Goal: Task Accomplishment & Management: Use online tool/utility

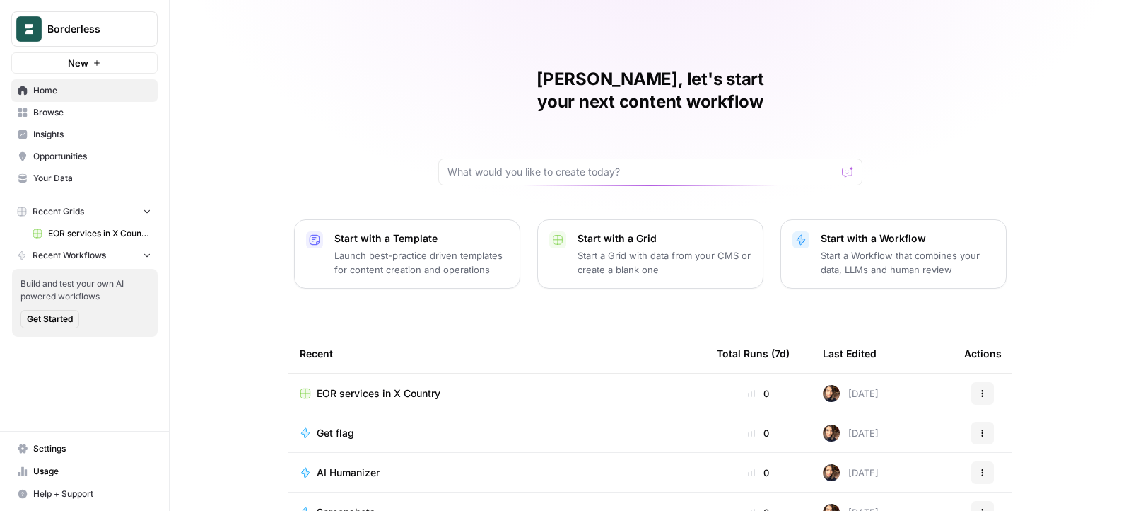
click at [72, 232] on span "EOR services in X Country" at bounding box center [99, 233] width 103 height 13
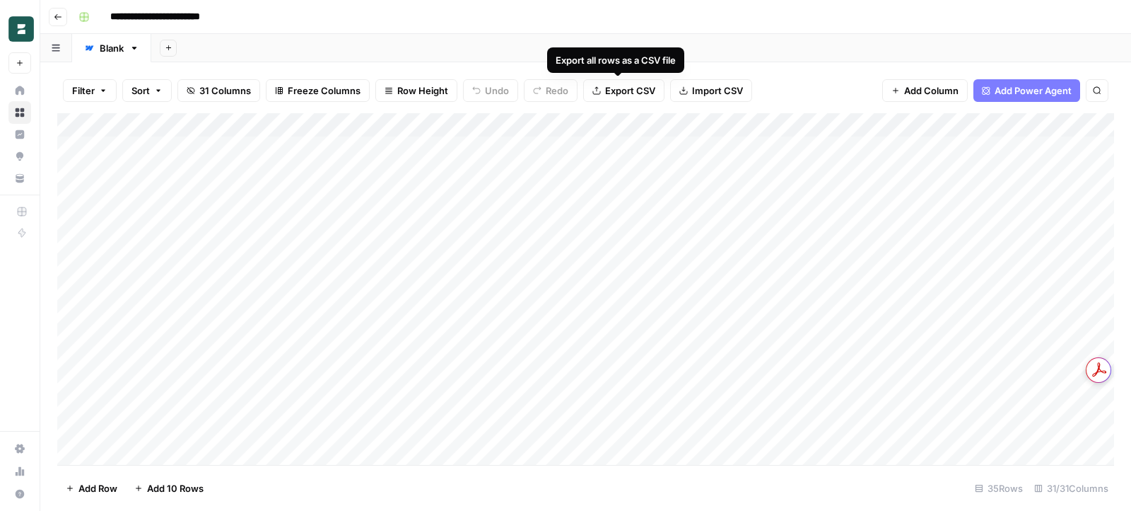
click at [624, 91] on span "Export CSV" at bounding box center [630, 90] width 50 height 14
click at [460, 127] on div "Add Column" at bounding box center [585, 289] width 1057 height 352
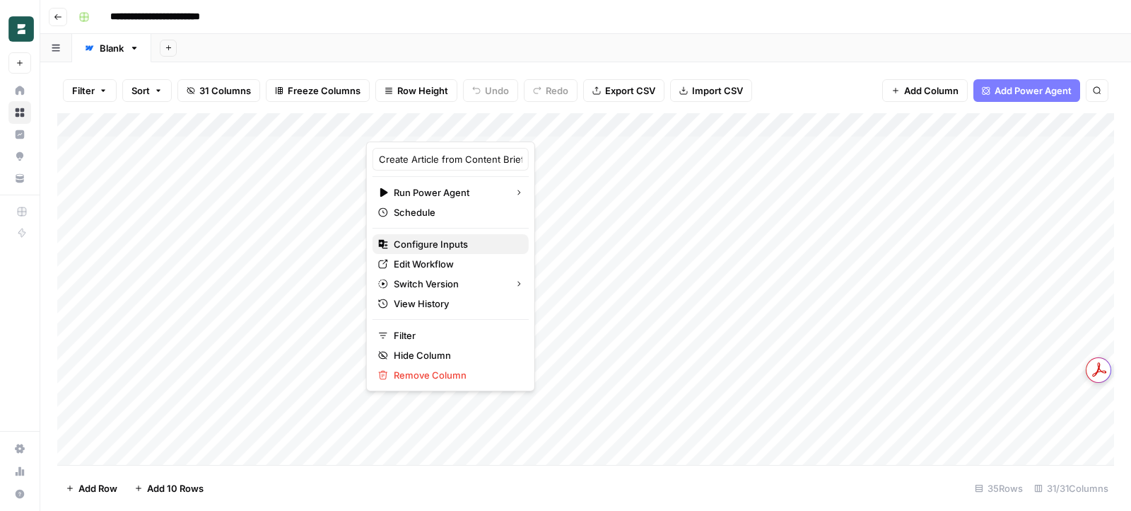
click at [438, 239] on span "Configure Inputs" at bounding box center [456, 244] width 124 height 14
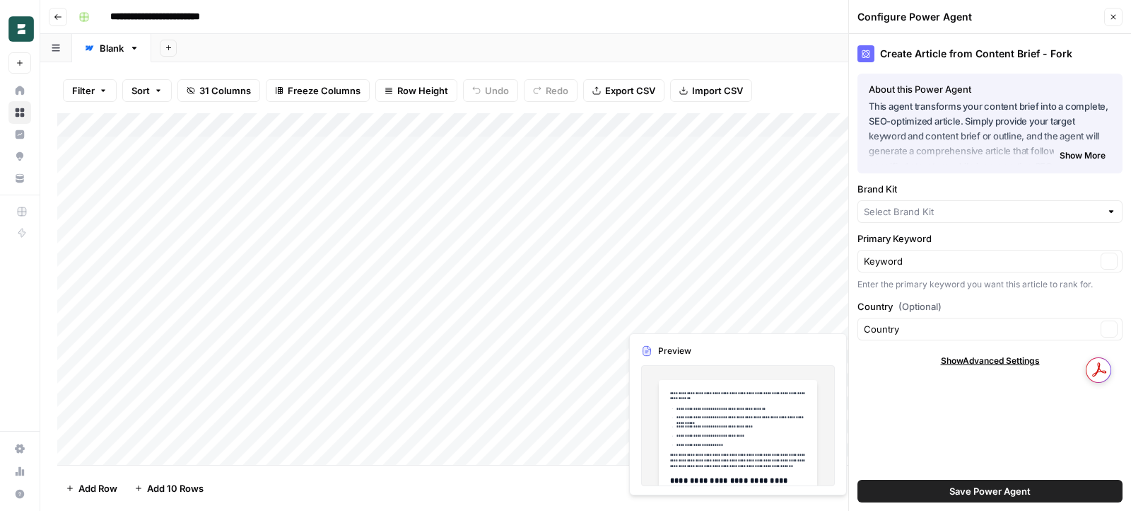
type input "Borderless AI"
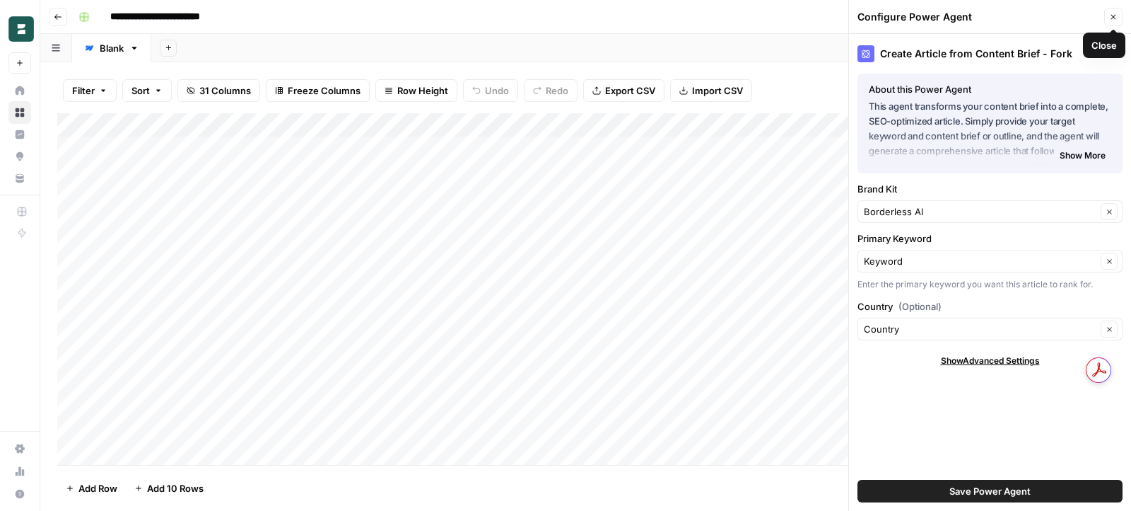
click at [1113, 20] on icon "button" at bounding box center [1113, 17] width 8 height 8
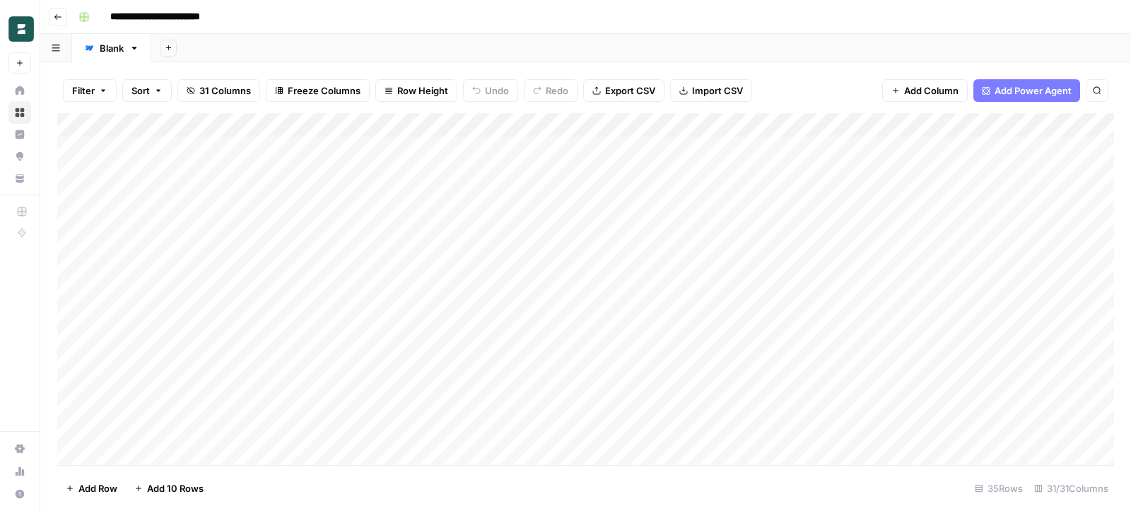
click at [463, 126] on div "Add Column" at bounding box center [585, 289] width 1057 height 352
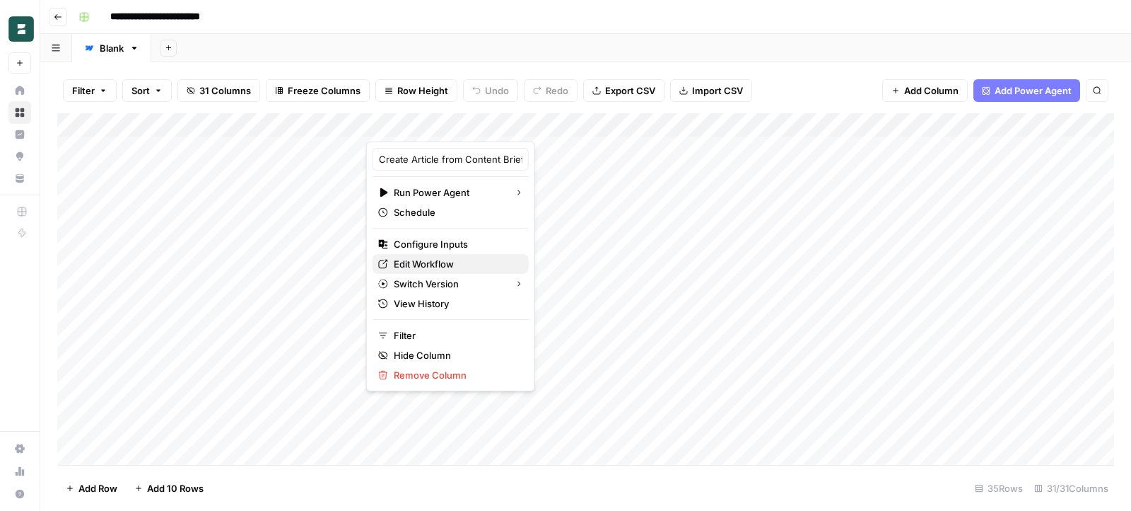
click at [443, 262] on span "Edit Workflow" at bounding box center [456, 264] width 124 height 14
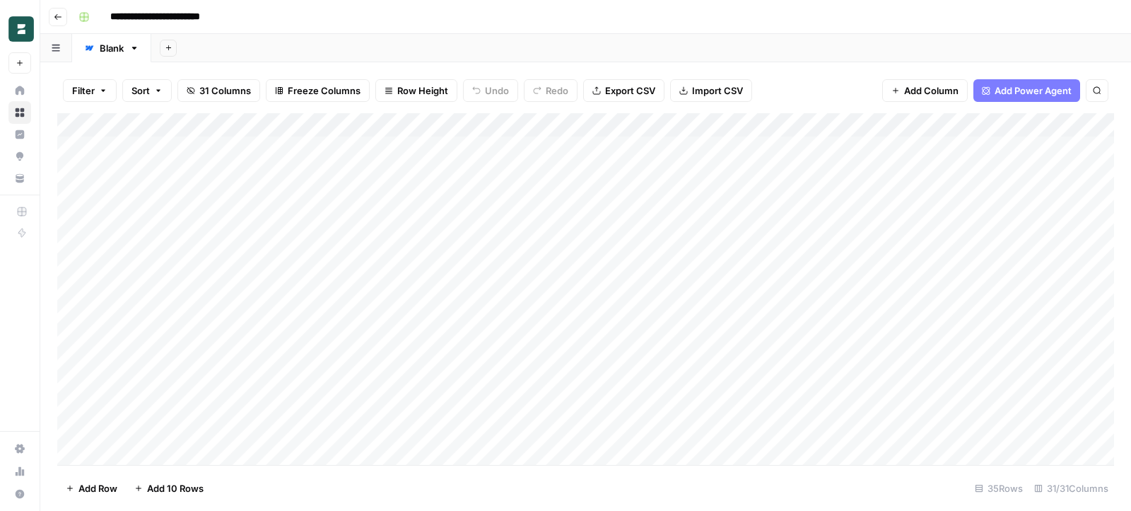
click at [583, 71] on div "Export all rows as a CSV file" at bounding box center [615, 59] width 136 height 25
click at [540, 153] on div "Add Column" at bounding box center [585, 289] width 1057 height 352
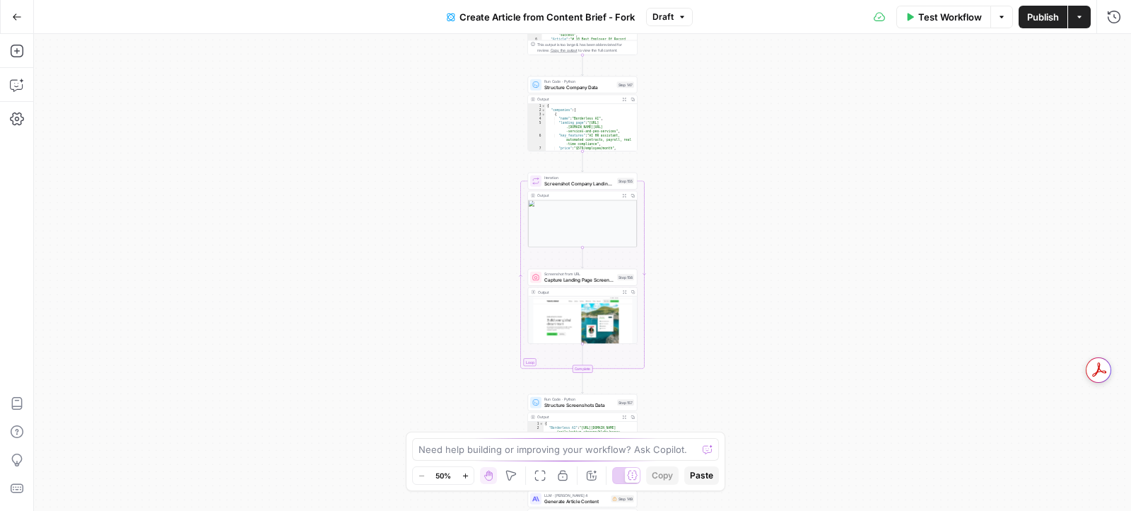
click at [1003, 22] on button "Options" at bounding box center [1002, 17] width 23 height 23
click at [248, 120] on div "Workflow Set Inputs Inputs Read from Grid Read EOR Companies Data Step 146 Outp…" at bounding box center [582, 272] width 1097 height 477
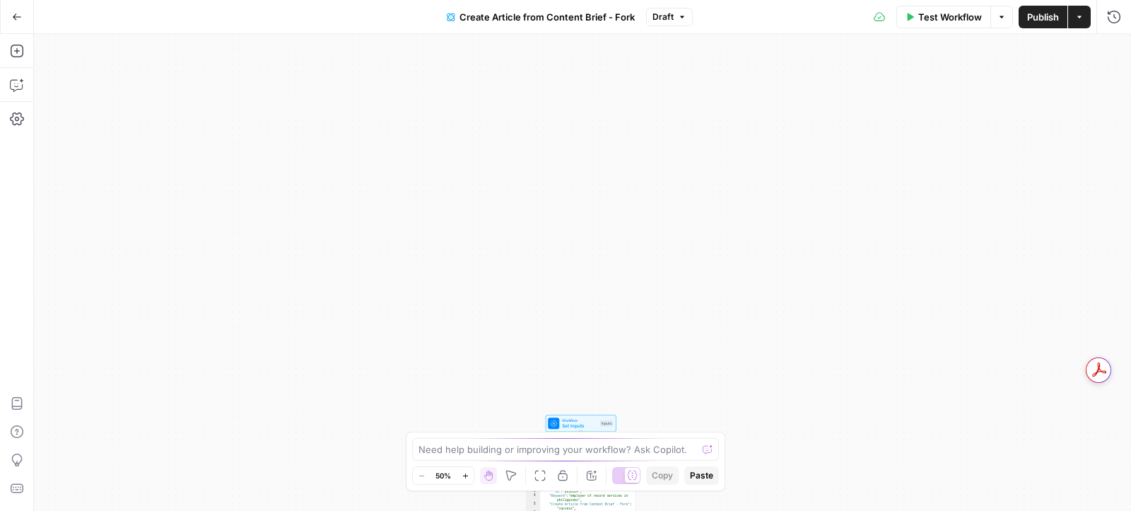
click at [724, 185] on div "Workflow Set Inputs Inputs Read from Grid Read EOR Companies Data Step 146 Outp…" at bounding box center [582, 272] width 1097 height 477
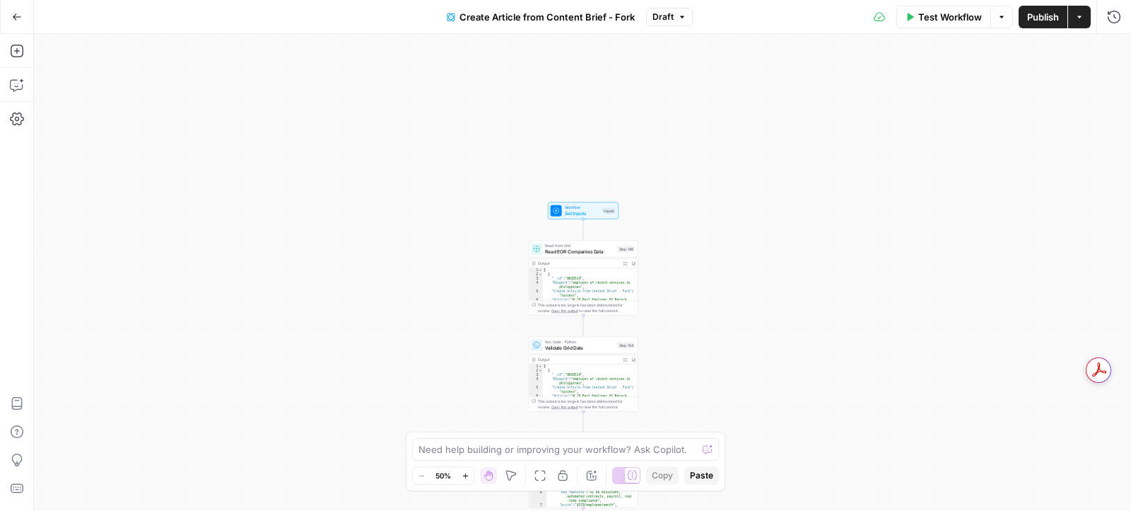
click at [470, 138] on div "Workflow Set Inputs Inputs Read from Grid Read EOR Companies Data Step 146 Outp…" at bounding box center [582, 272] width 1097 height 477
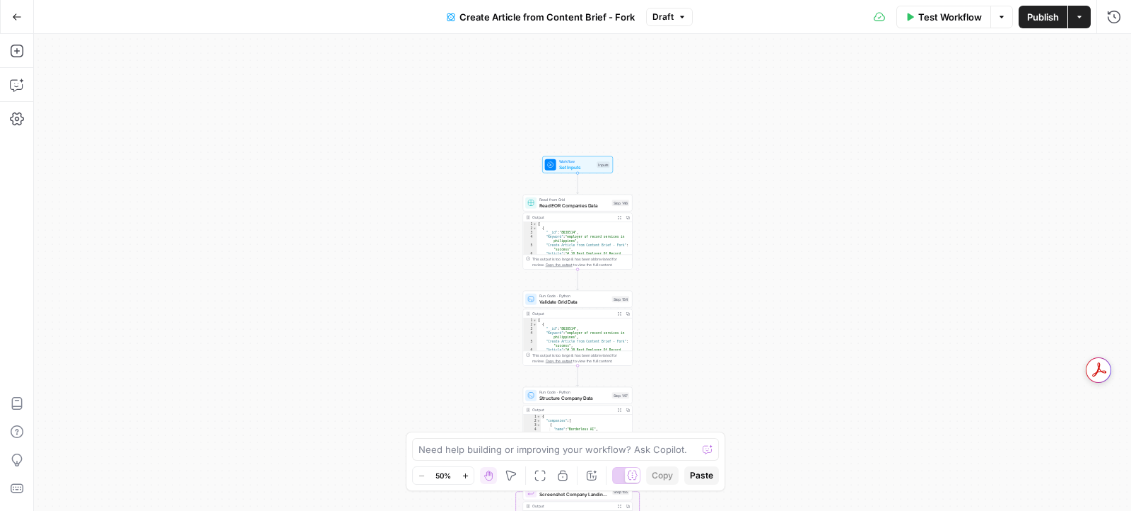
drag, startPoint x: 448, startPoint y: 138, endPoint x: 426, endPoint y: 65, distance: 76.3
click at [426, 63] on div "Workflow Set Inputs Inputs Read from Grid Read EOR Companies Data Step 146 Outp…" at bounding box center [582, 272] width 1097 height 477
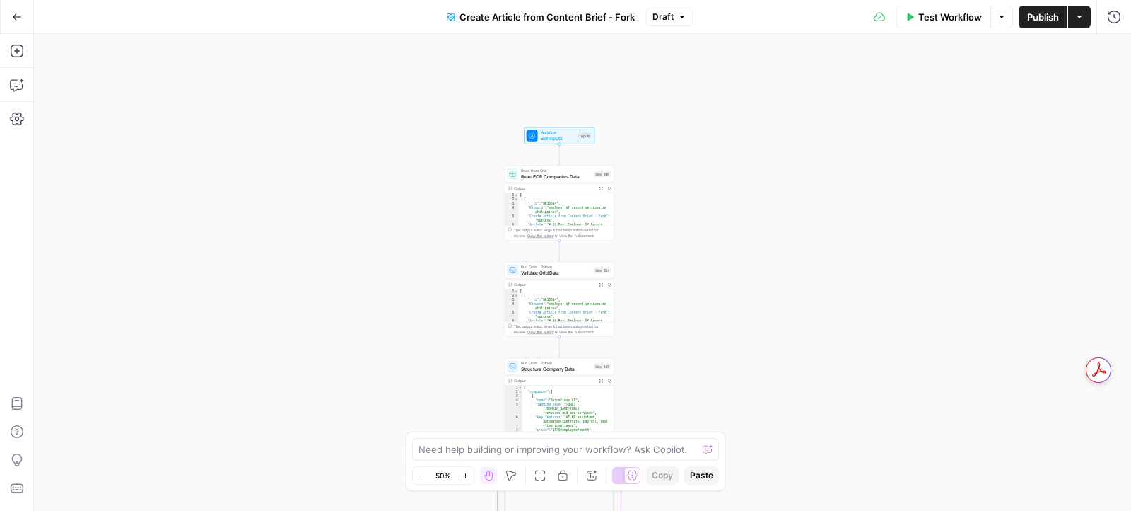
click at [554, 136] on span "Set Inputs" at bounding box center [558, 137] width 35 height 7
click at [549, 134] on span "Set Inputs" at bounding box center [558, 137] width 35 height 7
click at [767, 120] on div "Workflow Set Inputs Inputs Test Step Read from Grid Read EOR Companies Data Ste…" at bounding box center [582, 272] width 1097 height 477
click at [767, 120] on div "Workflow Set Inputs Inputs Read from Grid Read EOR Companies Data Step 146 Outp…" at bounding box center [582, 272] width 1097 height 477
click at [1115, 55] on icon "button" at bounding box center [1113, 51] width 8 height 8
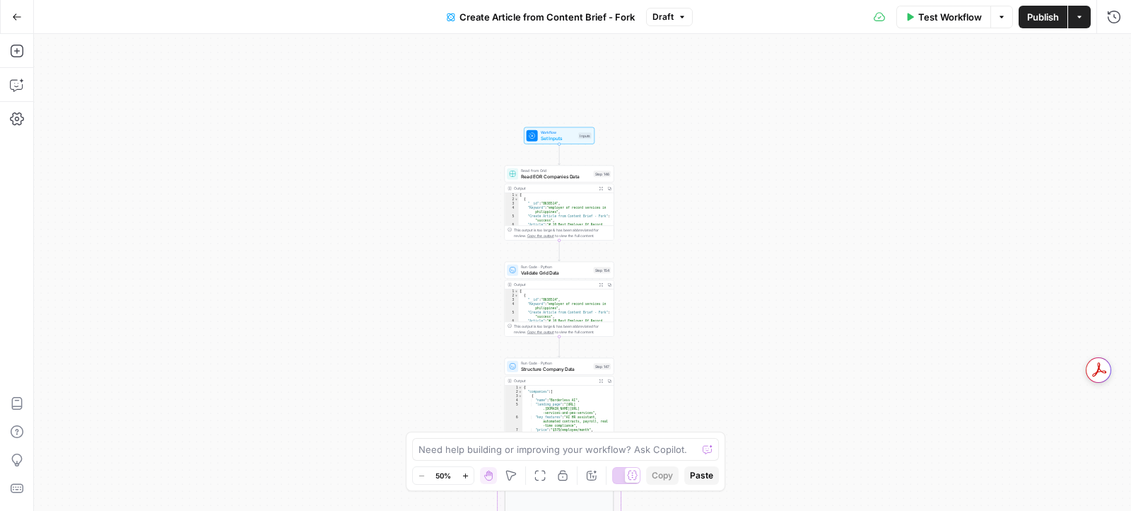
click at [688, 133] on div "Workflow Set Inputs Inputs Read from Grid Read EOR Companies Data Step 146 Outp…" at bounding box center [582, 272] width 1097 height 477
click at [530, 130] on div at bounding box center [532, 135] width 11 height 11
click at [914, 85] on label "Brand Kit" at bounding box center [958, 88] width 164 height 14
click at [914, 107] on Kit "Brand Kit" at bounding box center [998, 114] width 226 height 14
click at [914, 85] on label "Brand Kit" at bounding box center [958, 88] width 164 height 14
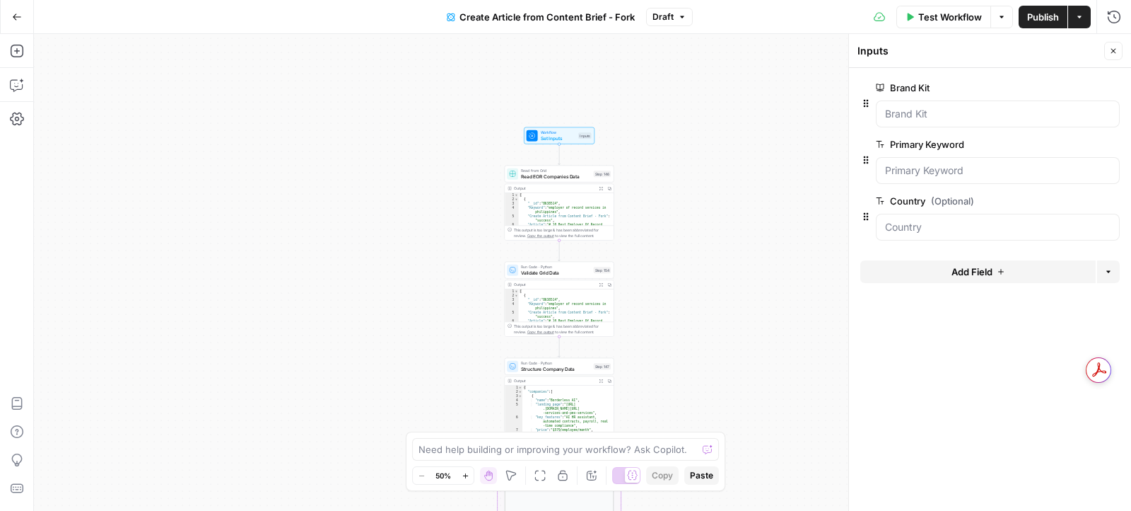
click at [914, 107] on Kit "Brand Kit" at bounding box center [998, 114] width 226 height 14
click at [552, 174] on span "Read EOR Companies Data" at bounding box center [556, 176] width 70 height 7
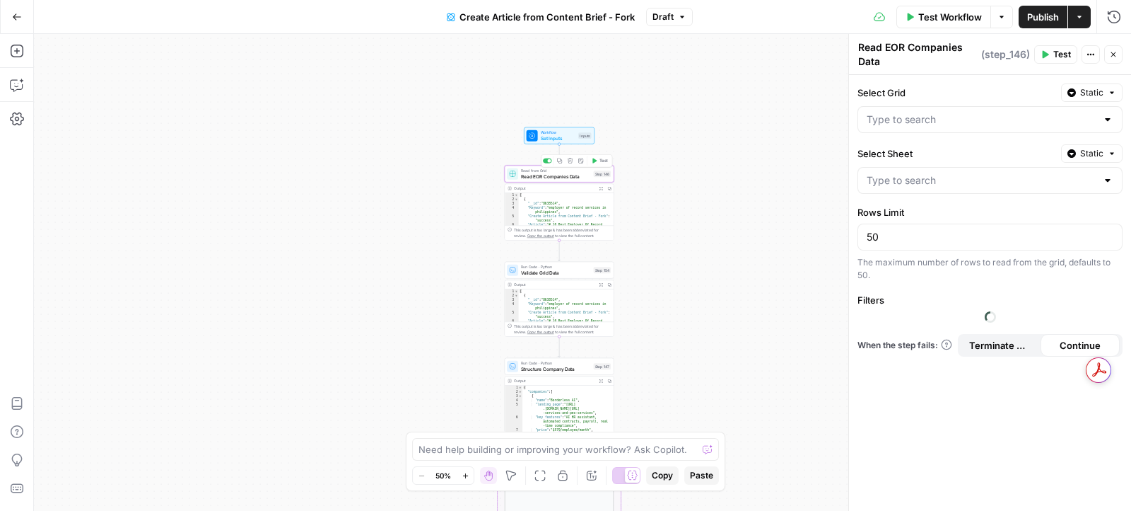
type input "EOR services in X Country"
type input "Blank"
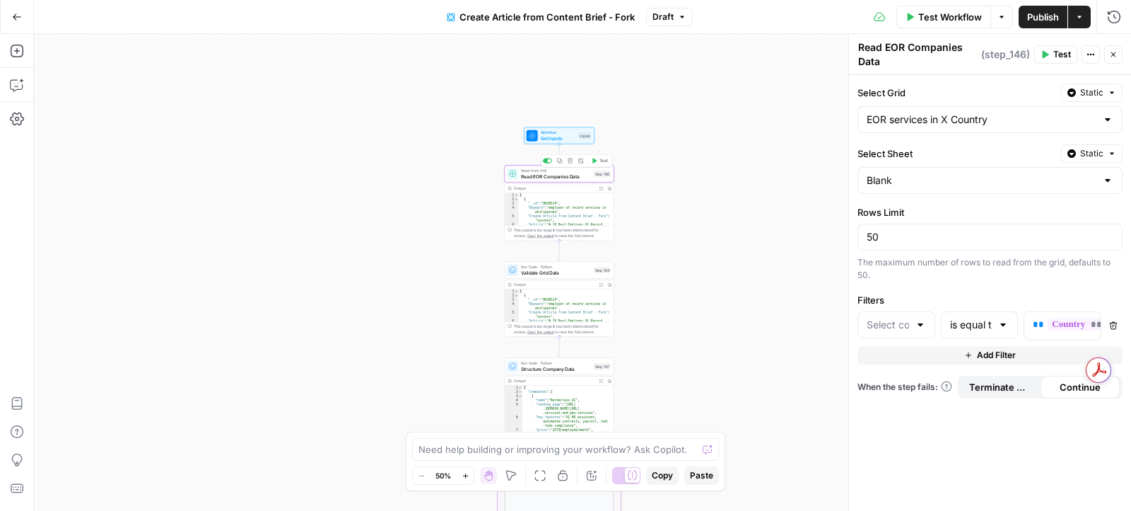
type input "Country"
click at [1006, 15] on button "Options" at bounding box center [1002, 17] width 23 height 23
click at [11, 114] on icon "button" at bounding box center [17, 119] width 14 height 14
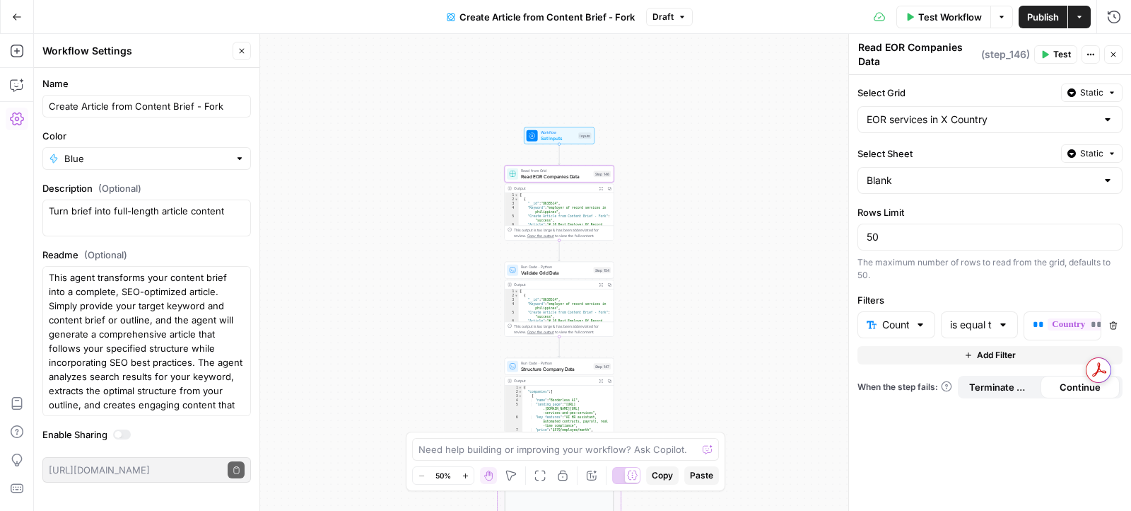
scroll to position [239, 0]
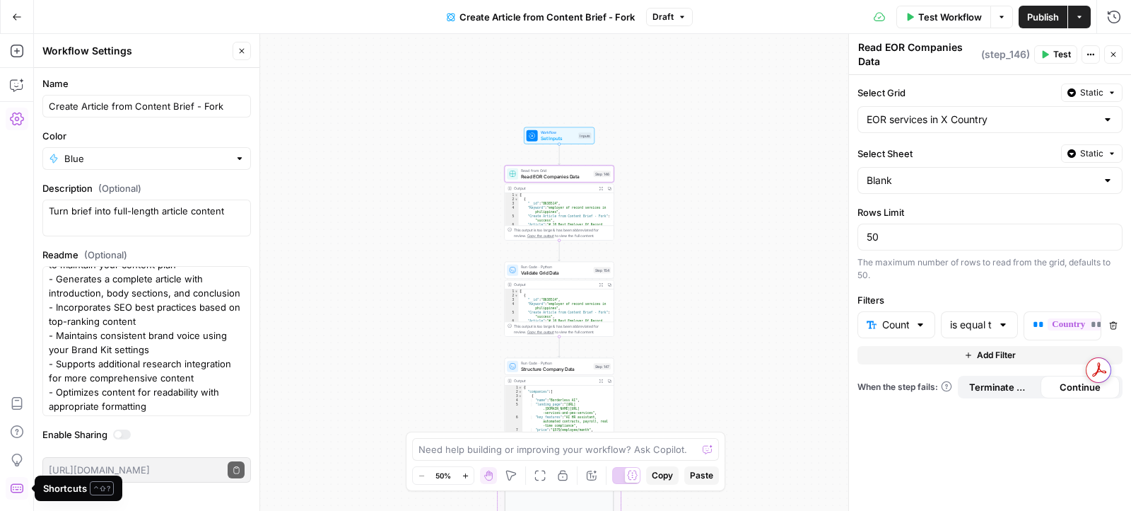
click at [16, 483] on icon "button" at bounding box center [17, 488] width 14 height 14
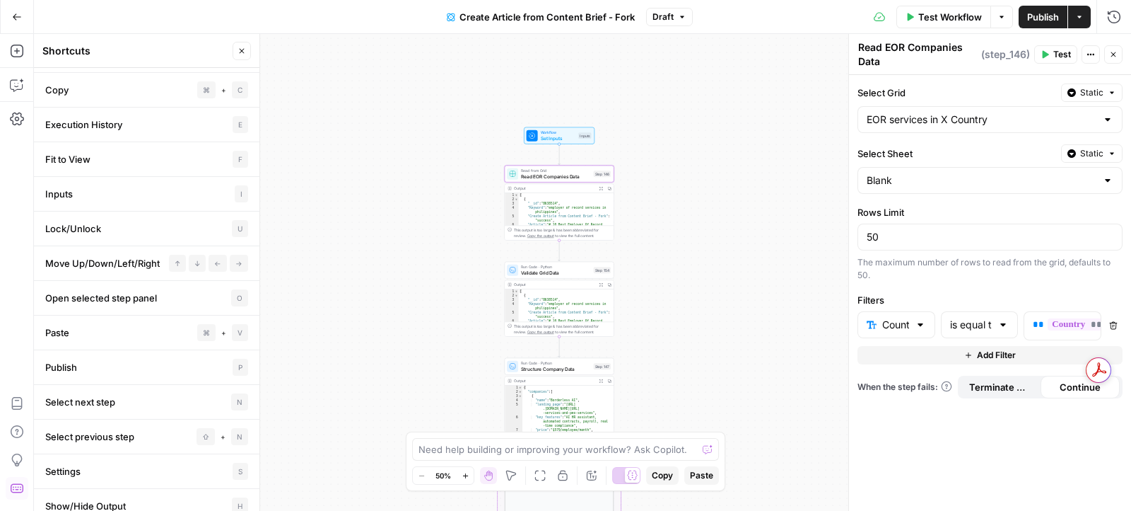
scroll to position [0, 0]
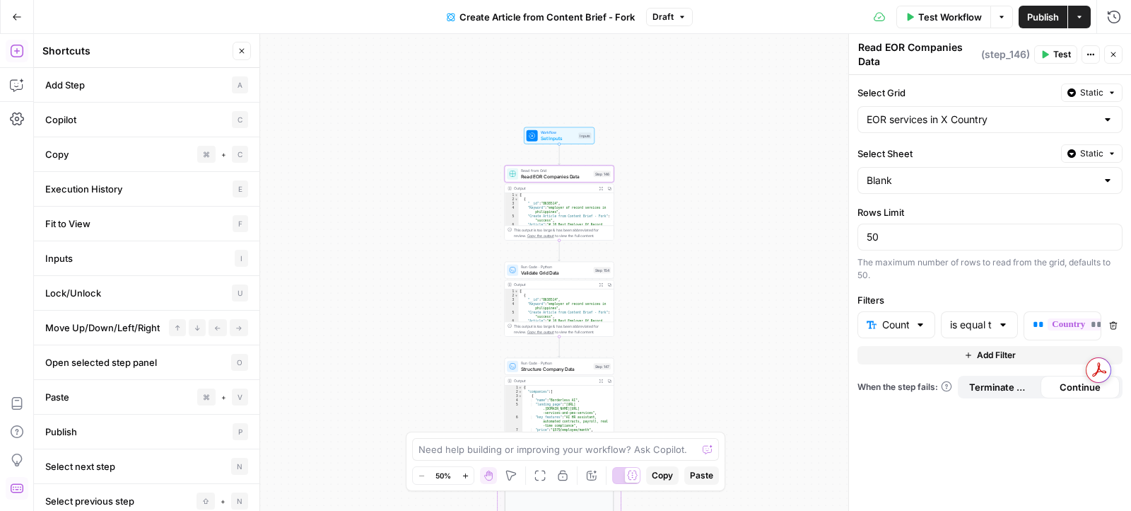
click at [15, 52] on icon "button" at bounding box center [17, 51] width 14 height 14
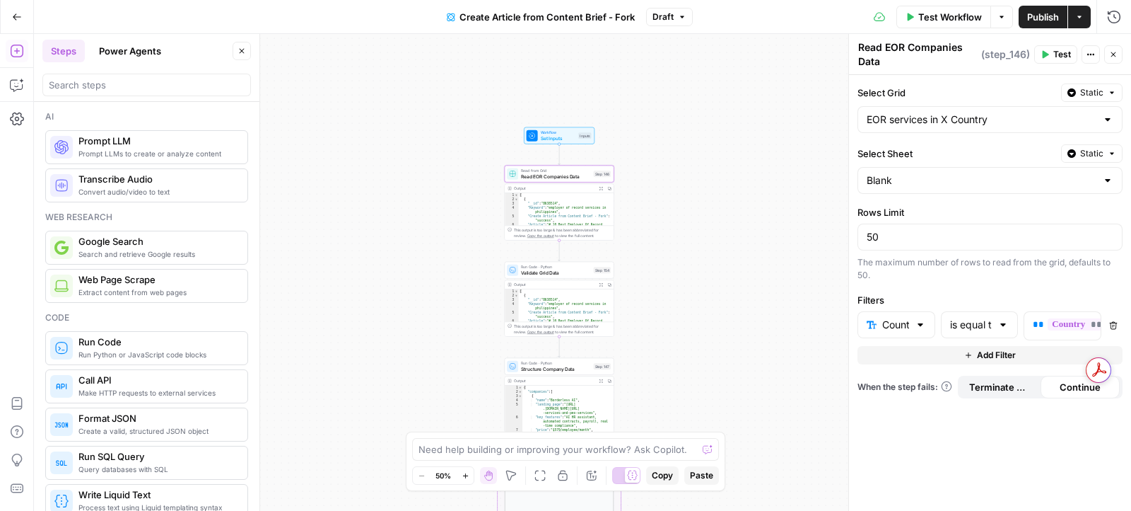
click at [693, 21] on div "Test Workflow Options Publish Actions Run History" at bounding box center [912, 16] width 438 height 33
click at [680, 18] on icon "button" at bounding box center [682, 17] width 8 height 8
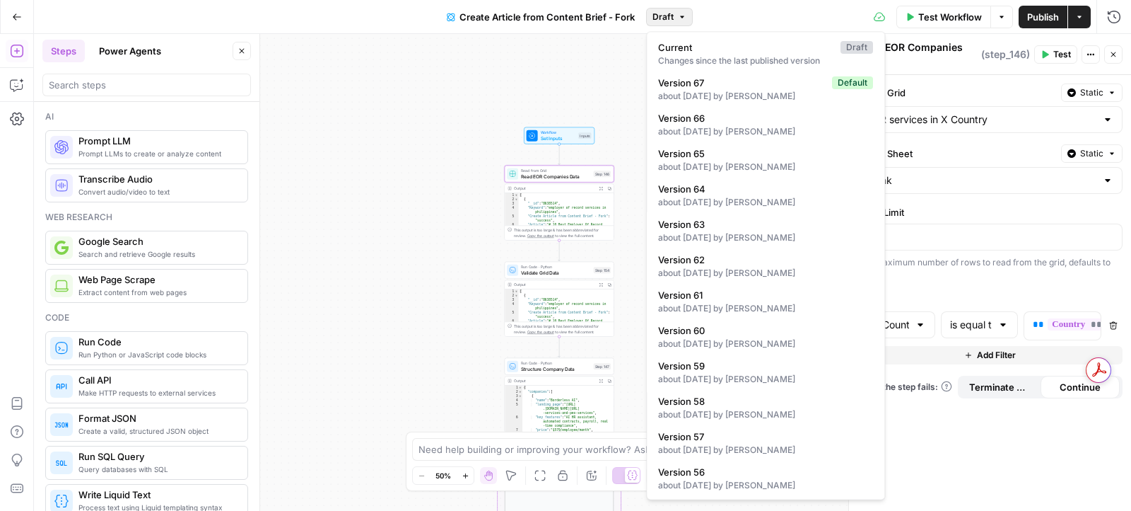
click at [680, 18] on icon "button" at bounding box center [682, 17] width 8 height 8
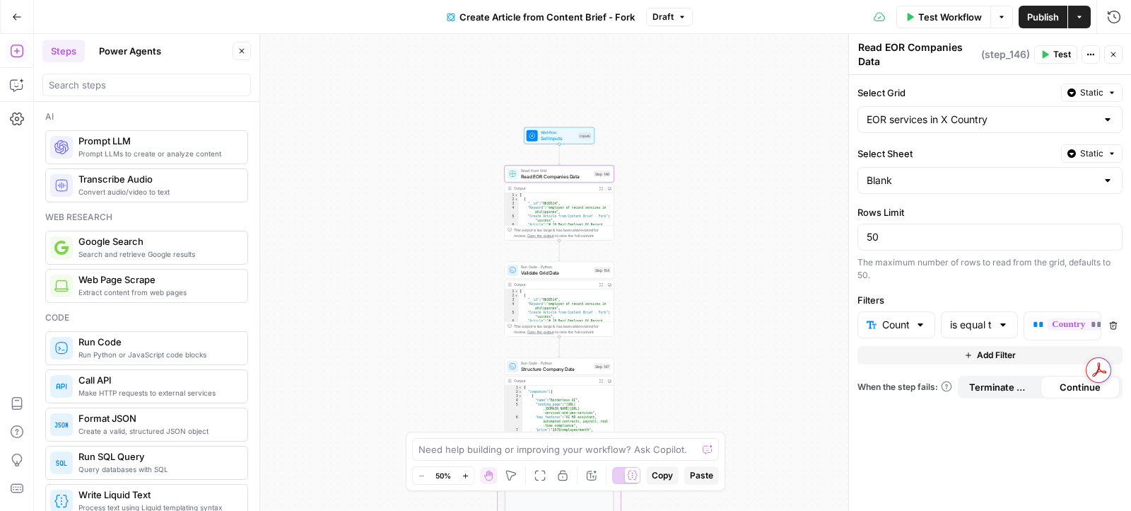
click at [998, 23] on button "Options" at bounding box center [1002, 17] width 23 height 23
click at [879, 16] on icon at bounding box center [879, 16] width 11 height 11
click at [1076, 23] on button "Actions" at bounding box center [1079, 17] width 23 height 23
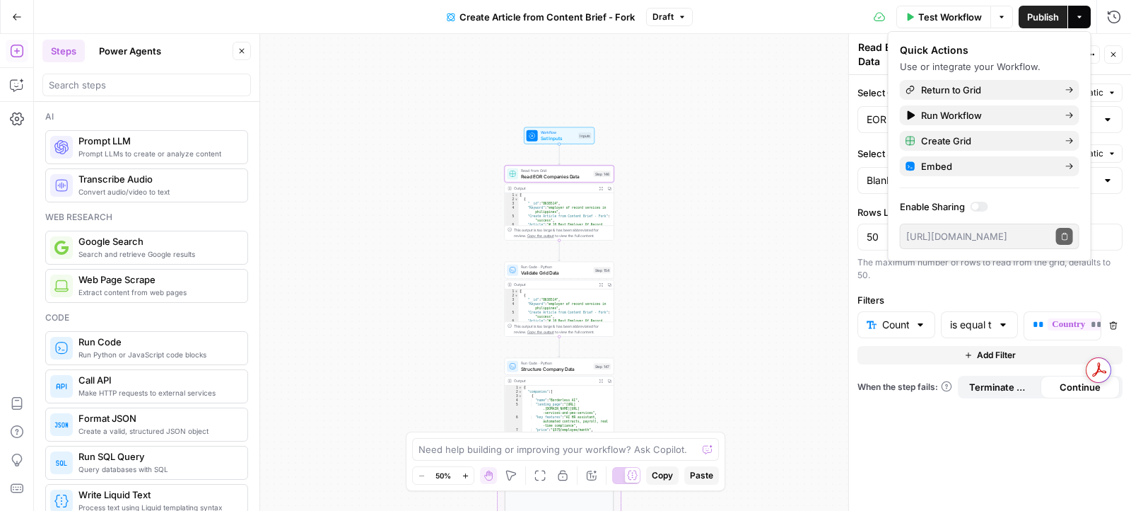
click at [767, 100] on div "Workflow Set Inputs Inputs Read from Grid Read EOR Companies Data Step 146 Outp…" at bounding box center [582, 272] width 1097 height 477
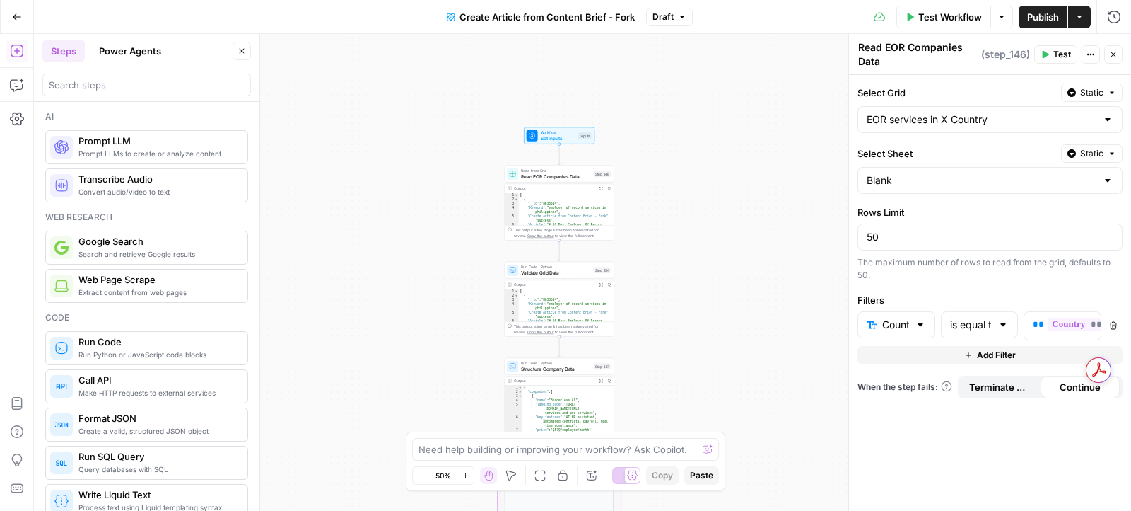
click at [1092, 54] on icon "button" at bounding box center [1091, 55] width 2 height 2
click at [529, 174] on span "Read EOR Companies Data" at bounding box center [556, 176] width 70 height 7
click at [923, 118] on input "EOR services in X Country" at bounding box center [982, 119] width 230 height 14
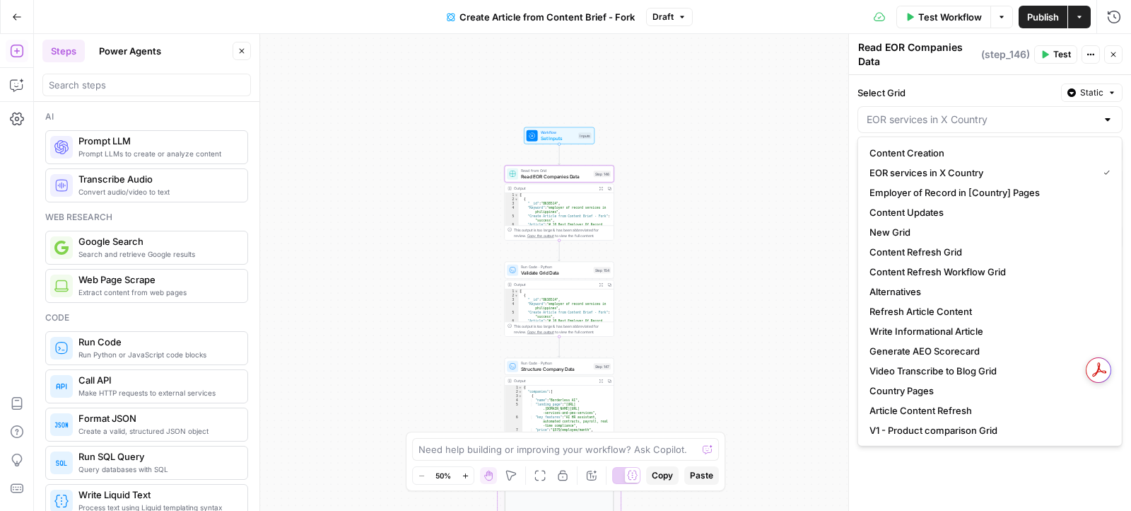
click at [761, 135] on div "Workflow Set Inputs Inputs Read from Grid Read EOR Companies Data Step 146 Outp…" at bounding box center [582, 272] width 1097 height 477
type input "EOR services in X Country"
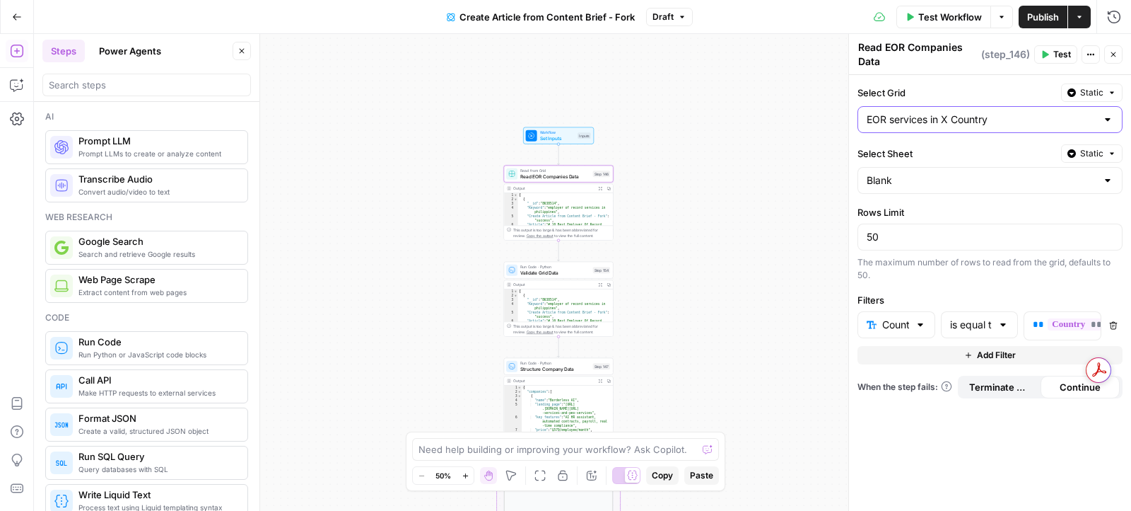
click at [963, 115] on input "EOR services in X Country" at bounding box center [982, 119] width 230 height 14
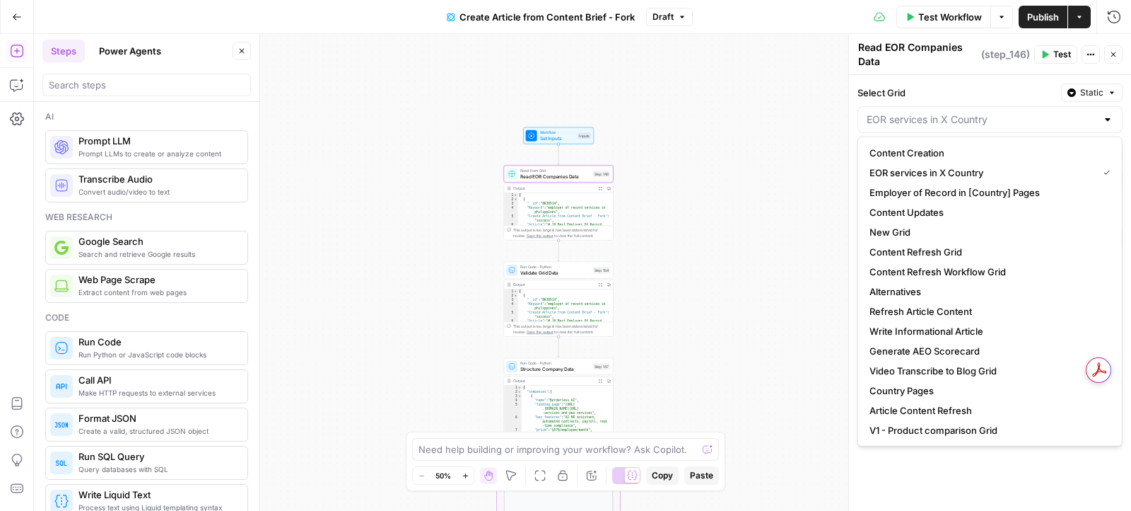
click at [797, 139] on div "Workflow Set Inputs Inputs Read from Grid Read EOR Companies Data Step 146 Outp…" at bounding box center [582, 272] width 1097 height 477
type input "EOR services in X Country"
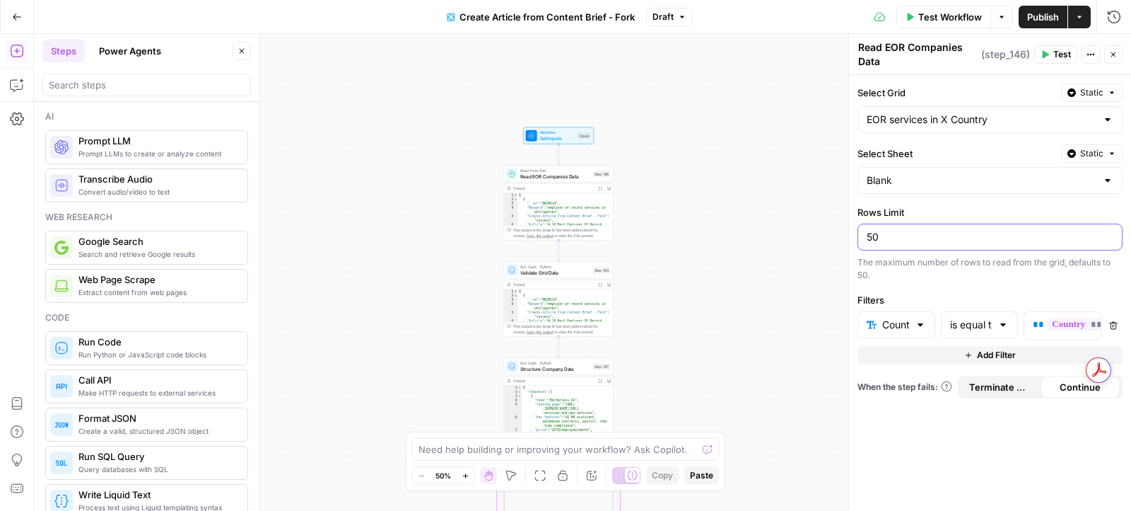
click at [920, 233] on input "50" at bounding box center [990, 237] width 247 height 14
type input "50"
click at [791, 298] on div "Workflow Set Inputs Inputs Read from Grid Read EOR Companies Data Step 146 Outp…" at bounding box center [582, 272] width 1097 height 477
click at [547, 276] on div "Run Code · Python Validate Grid Data Step 154 Copy step Delete step Add Note Te…" at bounding box center [559, 270] width 110 height 17
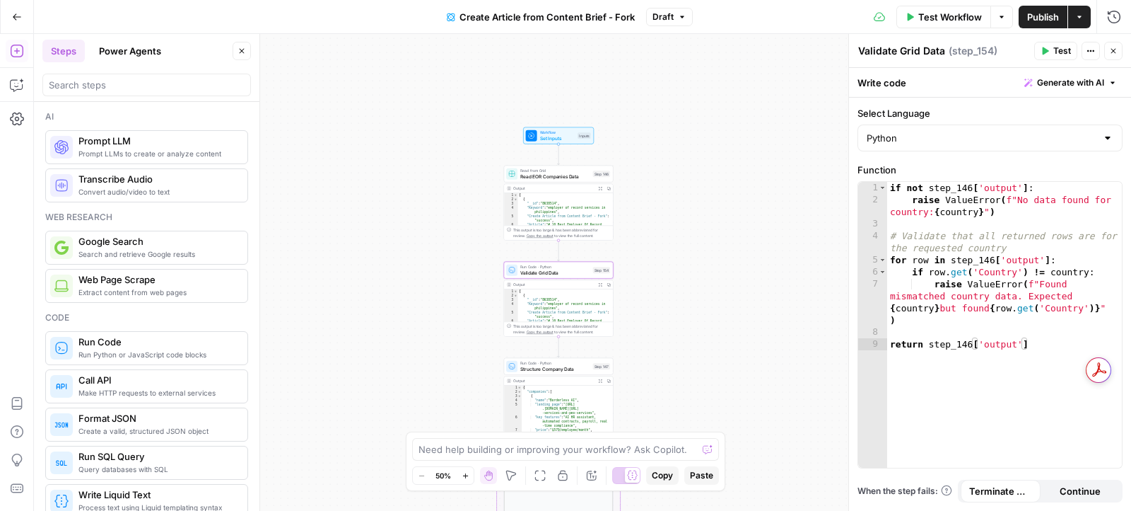
click at [962, 246] on div "if not step_146 [ 'output' ] : raise ValueError ( f"No data found for country: …" at bounding box center [1004, 337] width 235 height 311
type textarea "**********"
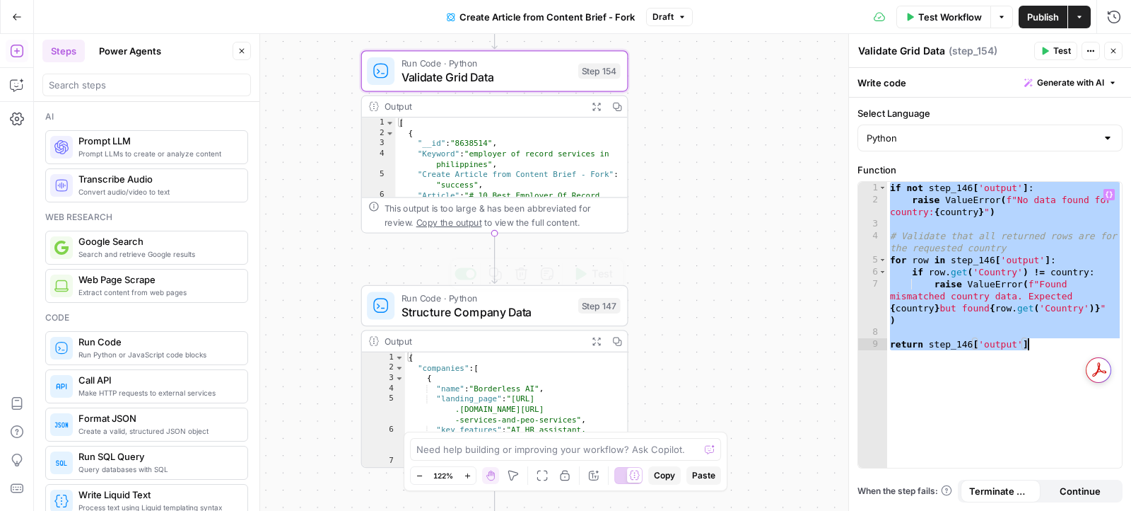
click at [486, 308] on span "Structure Company Data" at bounding box center [487, 311] width 170 height 17
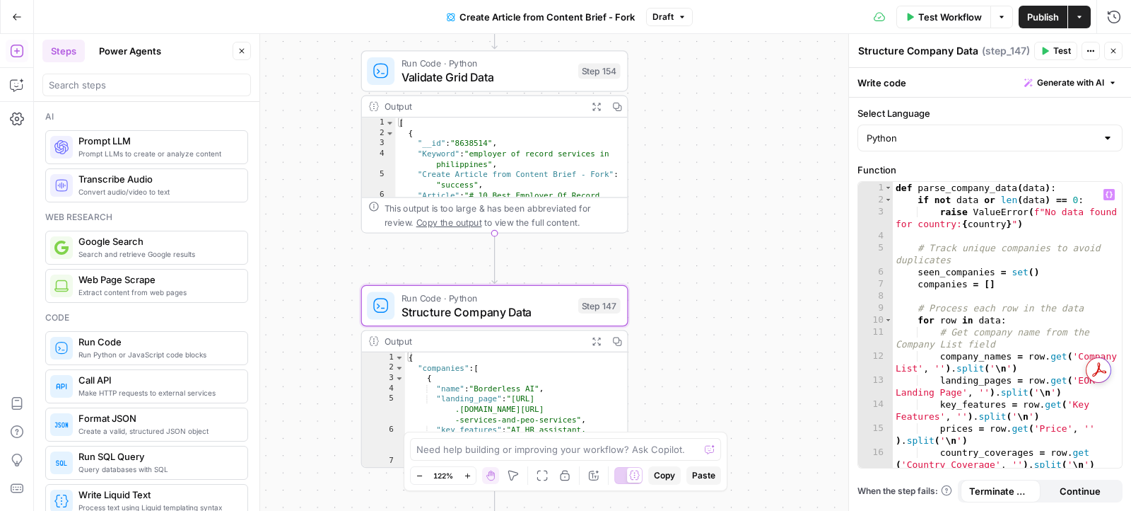
click at [950, 269] on div "def parse_company_data ( data ) : if not data or len ( data ) == 0 : raise Valu…" at bounding box center [1008, 343] width 230 height 323
type textarea "**********"
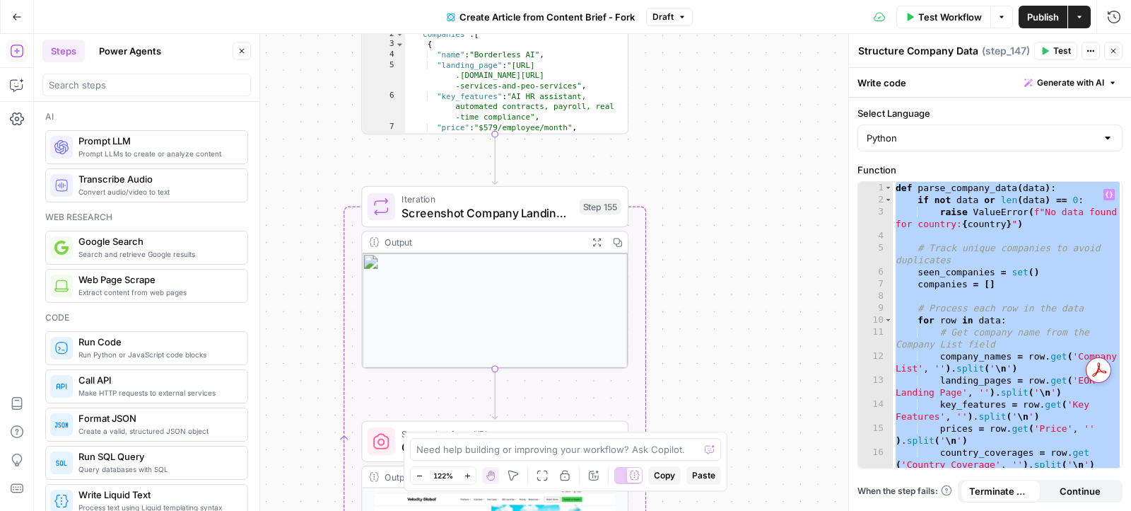
click at [496, 212] on span "Screenshot Company Landing Pages" at bounding box center [487, 212] width 170 height 17
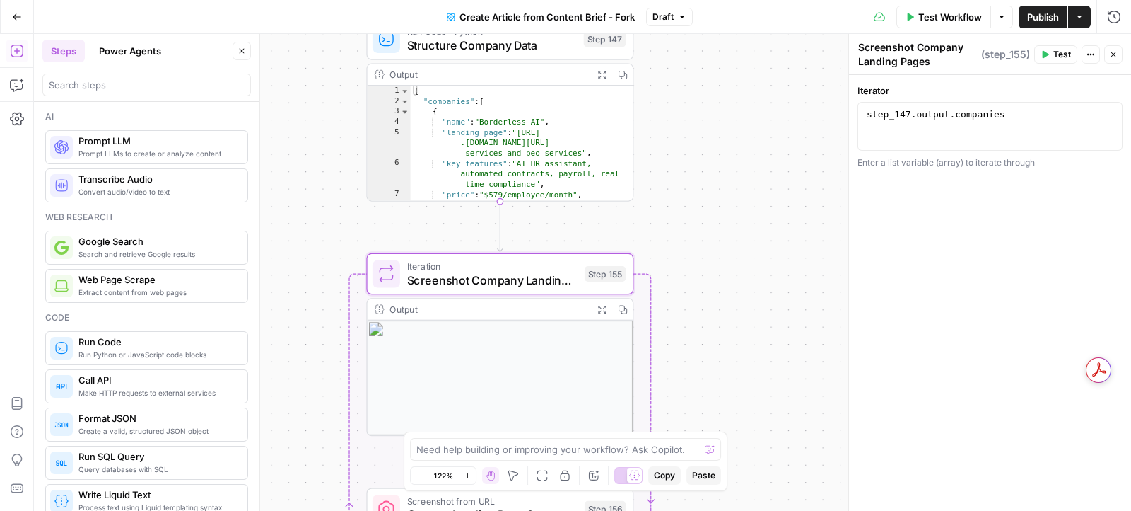
type textarea "**********"
click at [945, 108] on div "step_147 . output . companies" at bounding box center [990, 138] width 253 height 60
click at [535, 277] on span "Screenshot Company Landing Pages" at bounding box center [492, 279] width 170 height 17
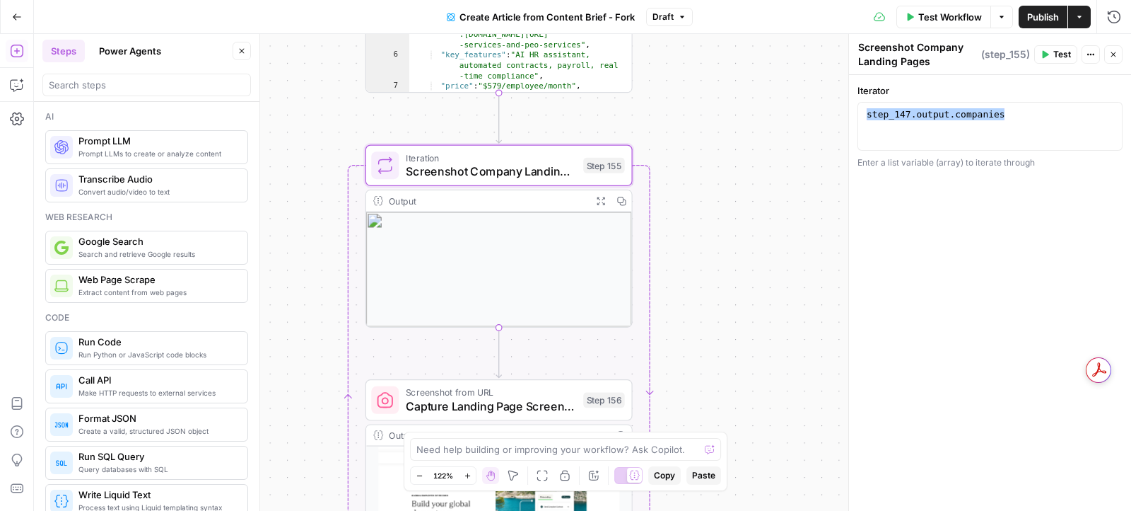
click at [542, 407] on span "Capture Landing Page Screenshot" at bounding box center [491, 405] width 170 height 17
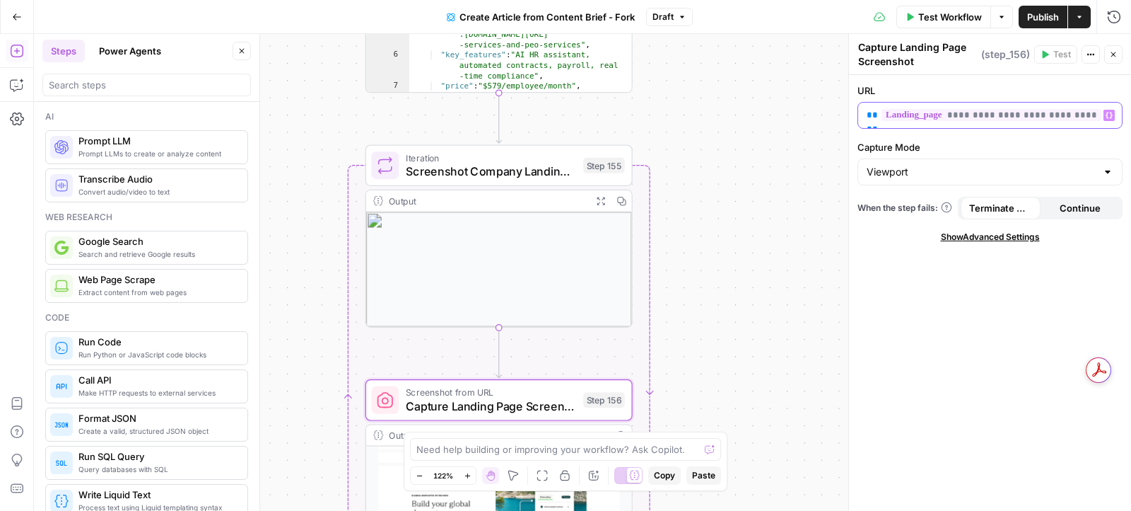
click at [1036, 113] on span "**********" at bounding box center [992, 115] width 220 height 12
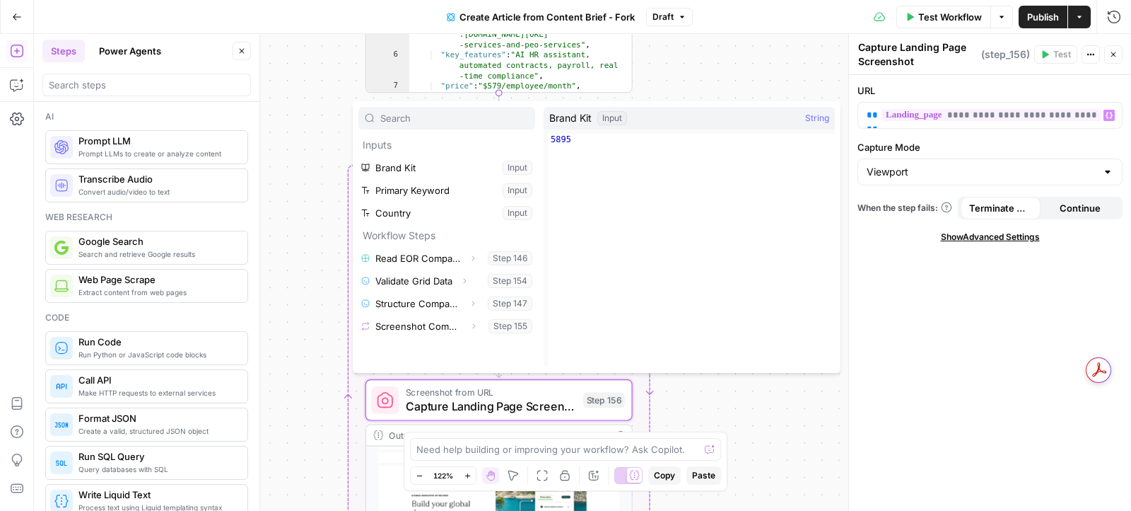
click at [967, 298] on div "**********" at bounding box center [990, 293] width 282 height 436
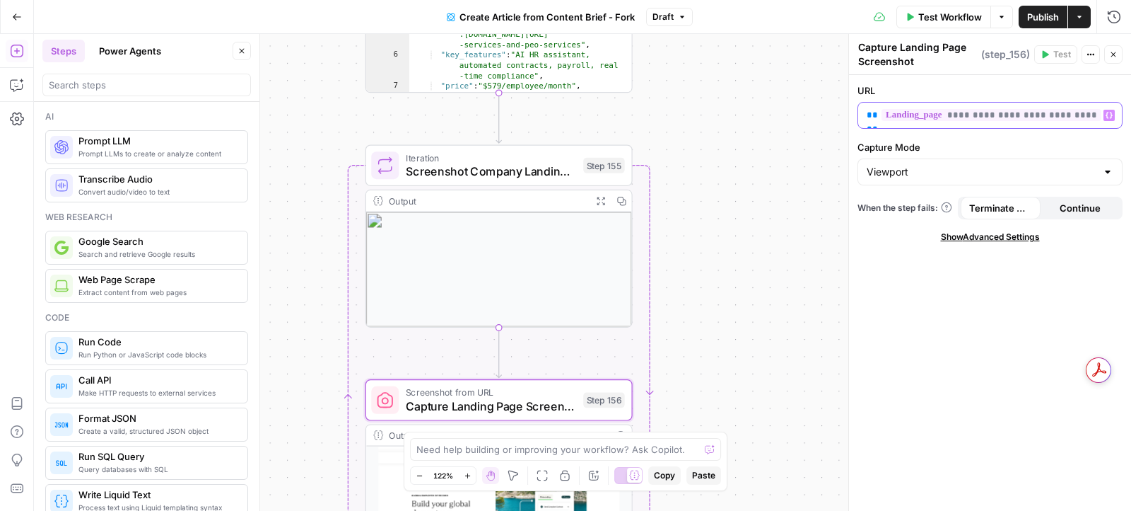
click at [949, 113] on span "**********" at bounding box center [992, 115] width 220 height 12
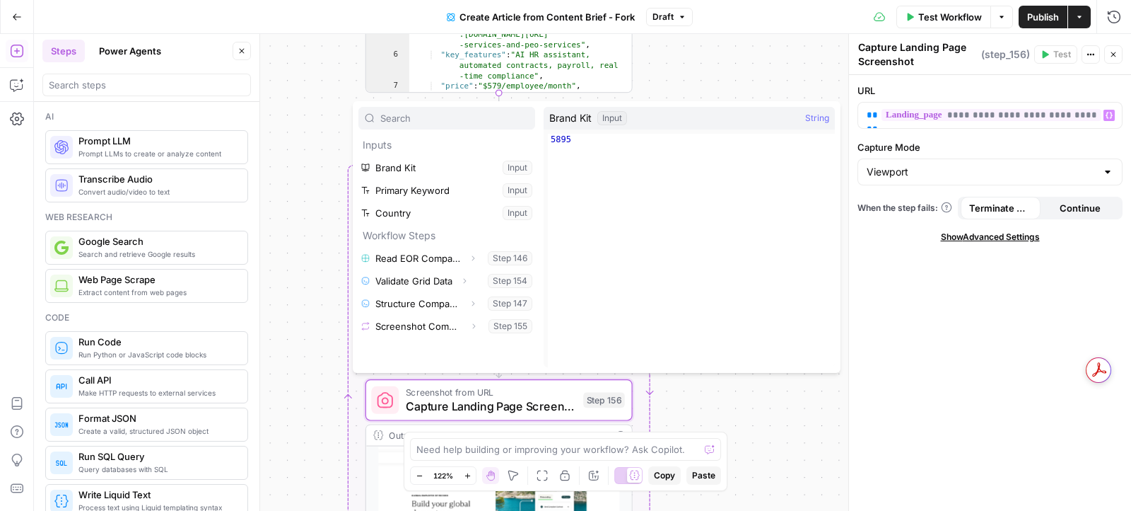
click at [820, 56] on div "Workflow Set Inputs Inputs Read from Grid Read EOR Companies Data Step 146 Outp…" at bounding box center [582, 272] width 1097 height 477
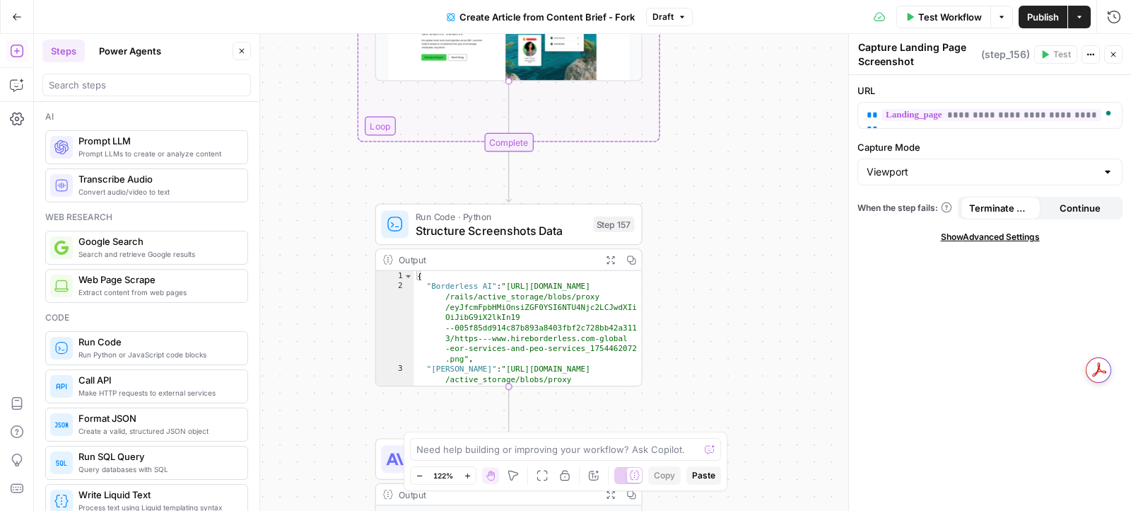
click at [518, 221] on span "Structure Screenshots Data" at bounding box center [501, 229] width 170 height 17
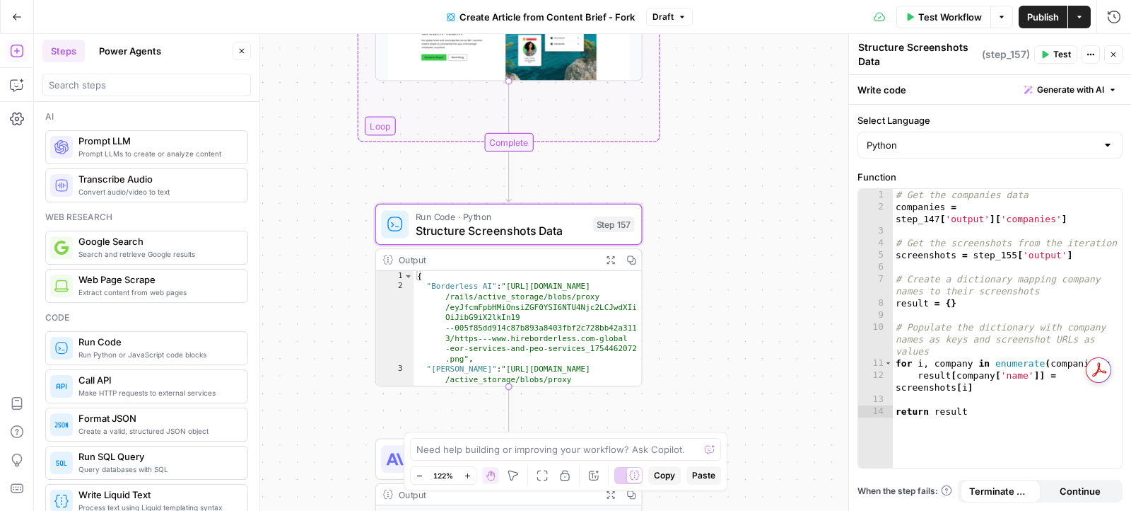
click at [912, 254] on div "# Get the companies data companies = step_147 [ 'output' ] [ 'companies' ] # Ge…" at bounding box center [1008, 341] width 230 height 305
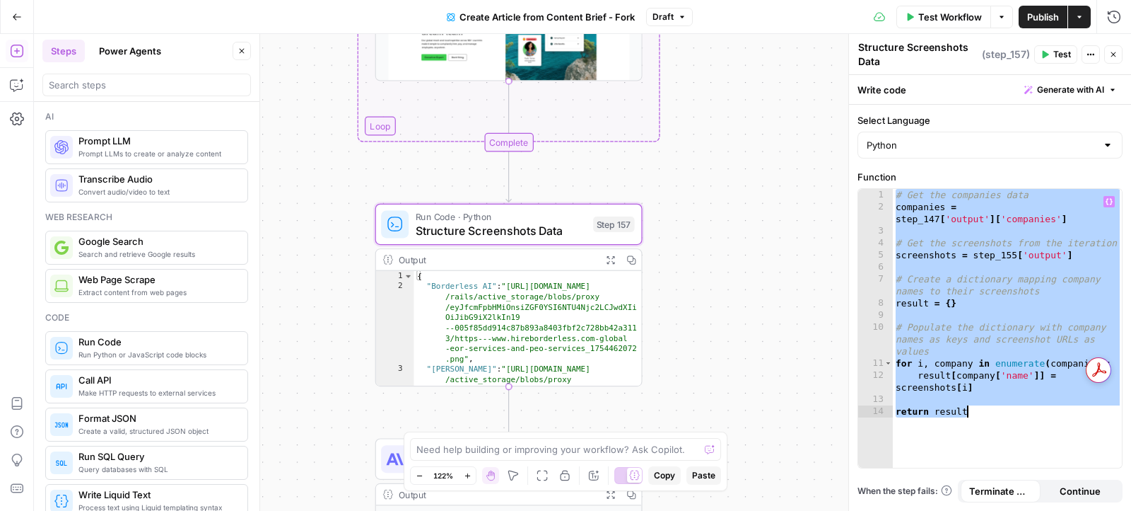
type textarea "**********"
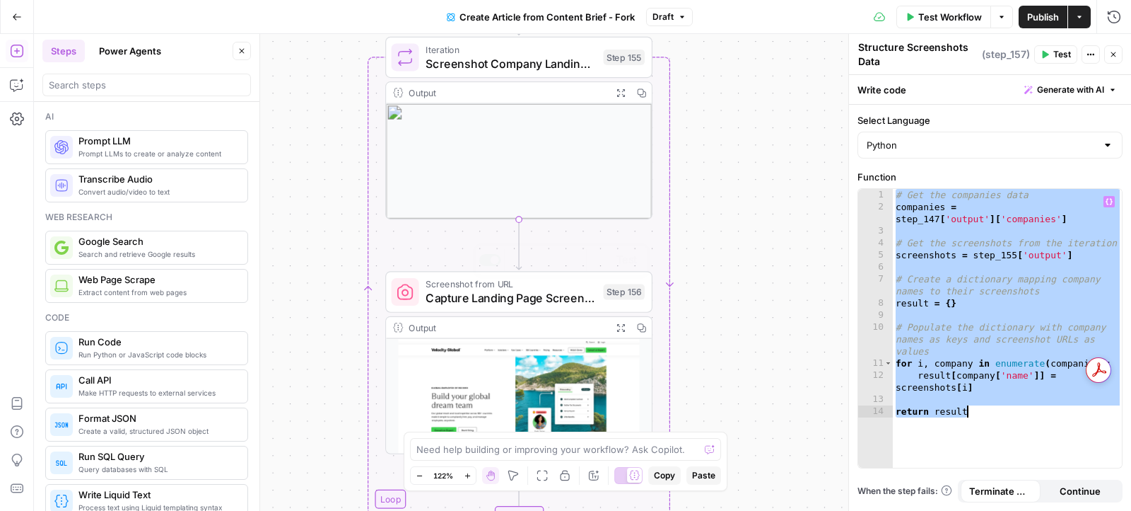
scroll to position [17, 0]
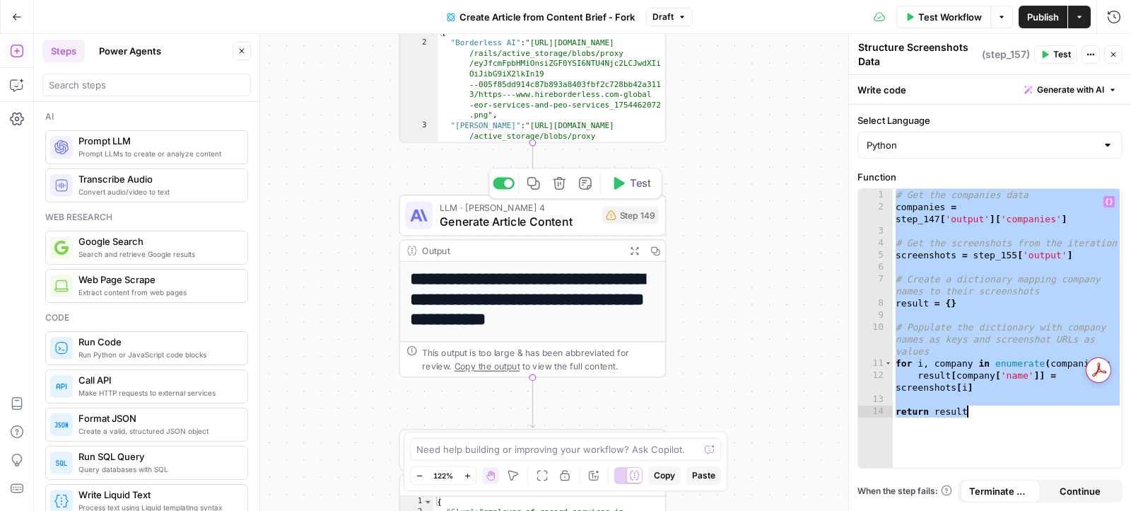
click at [560, 218] on span "Generate Article Content" at bounding box center [518, 221] width 156 height 17
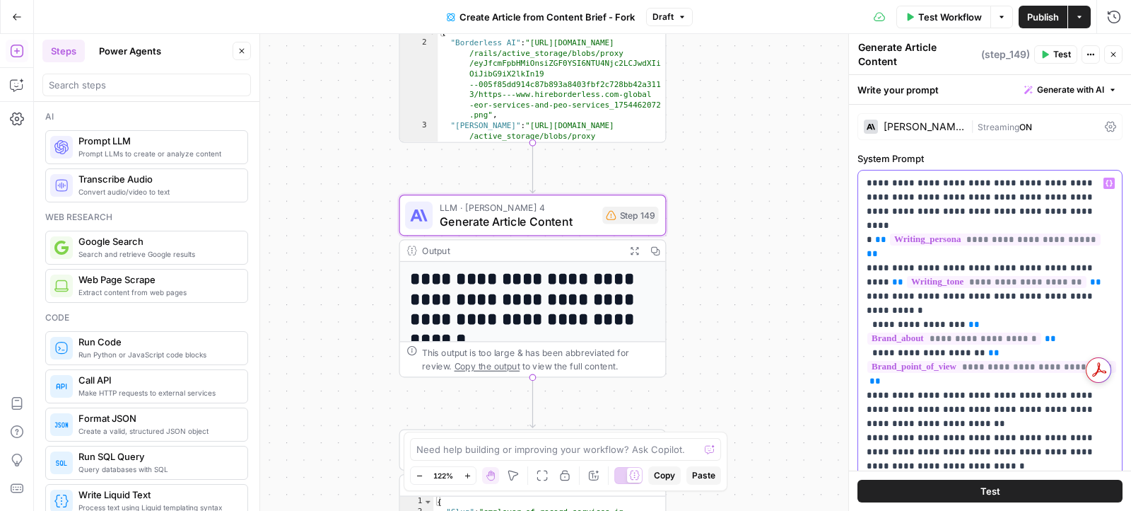
click at [1013, 122] on span "Streaming" at bounding box center [999, 127] width 42 height 11
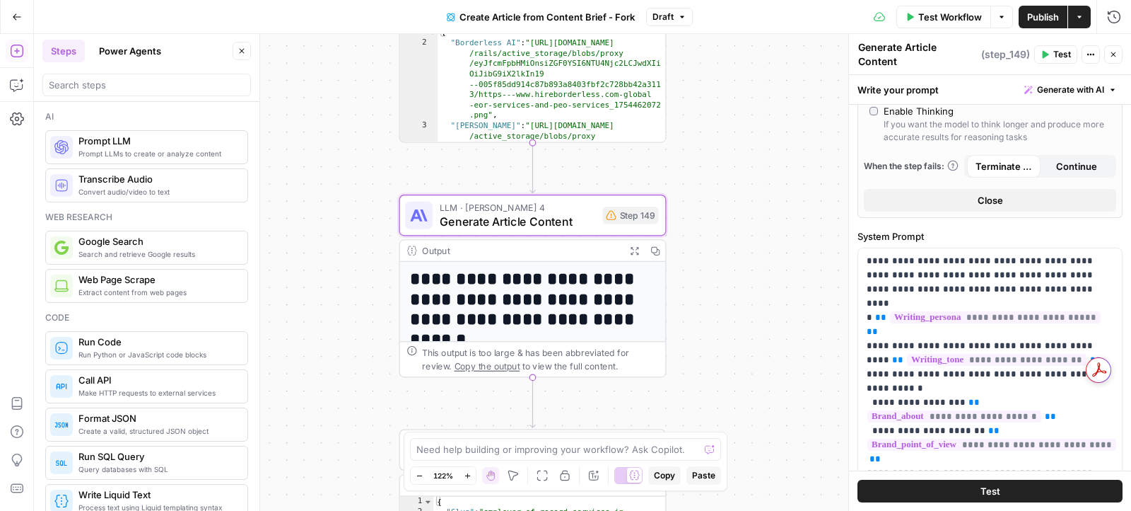
scroll to position [516, 0]
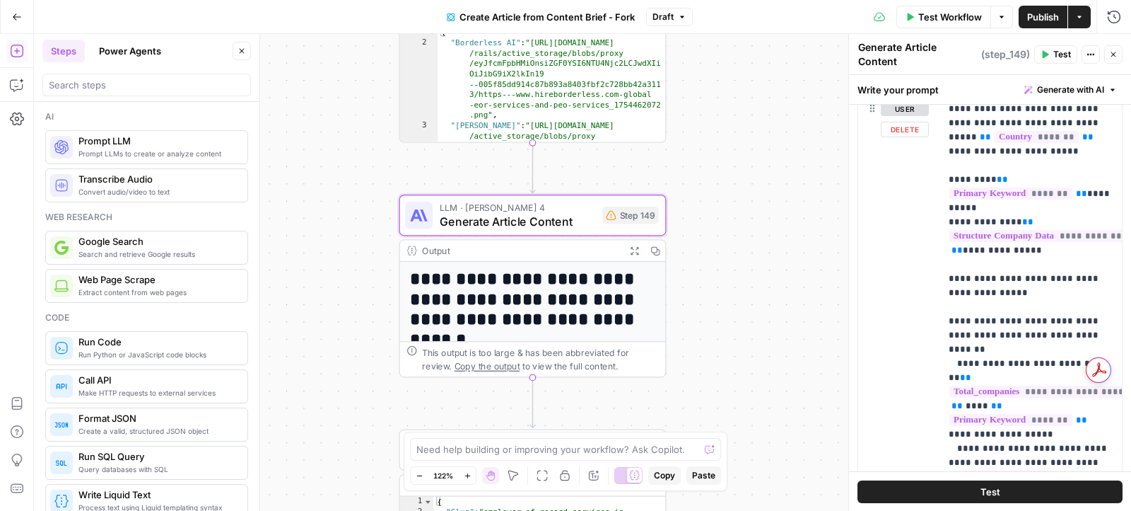
scroll to position [1255, 0]
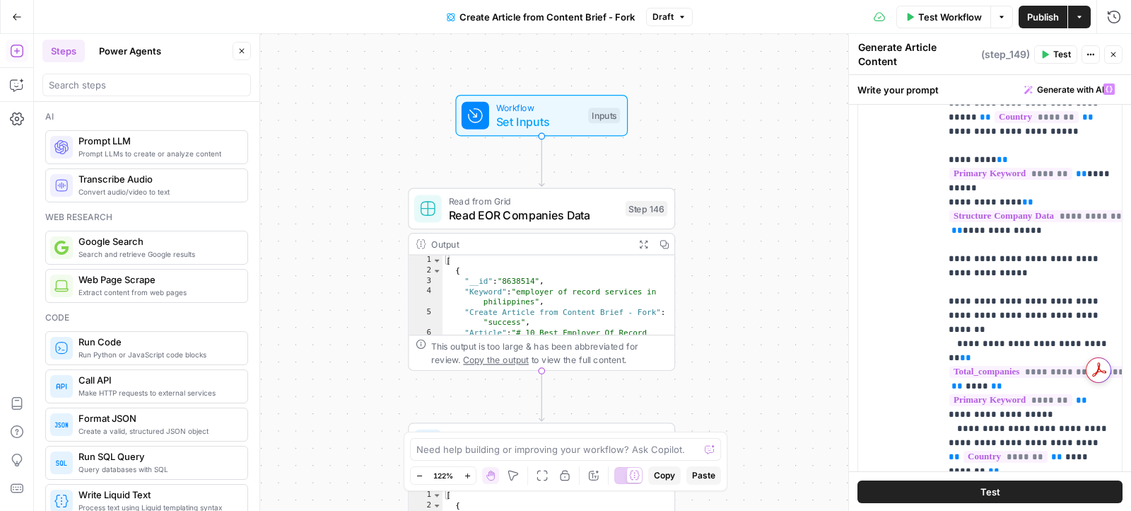
click at [564, 213] on span "Read EOR Companies Data" at bounding box center [534, 214] width 170 height 17
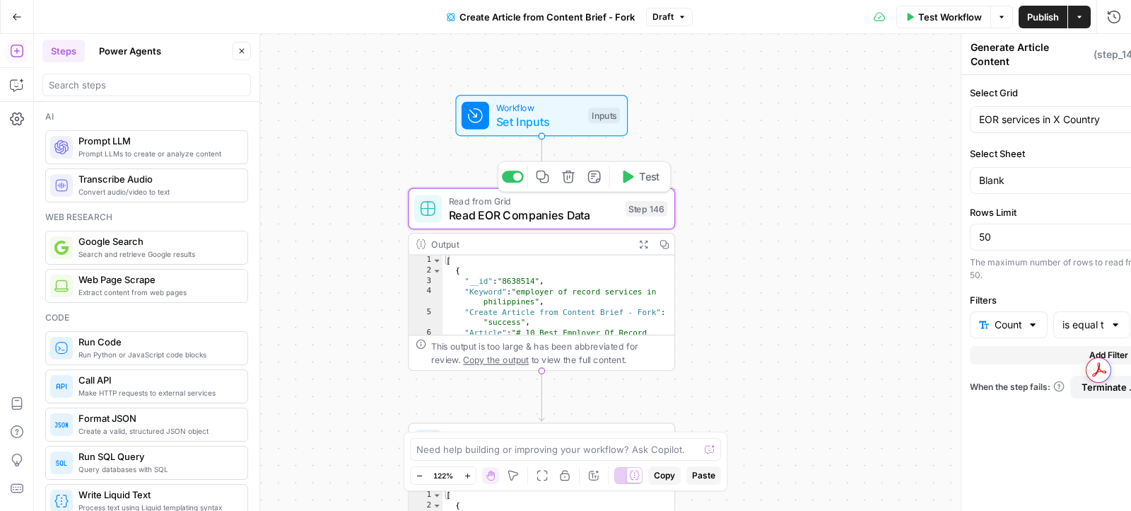
type textarea "Read EOR Companies Data"
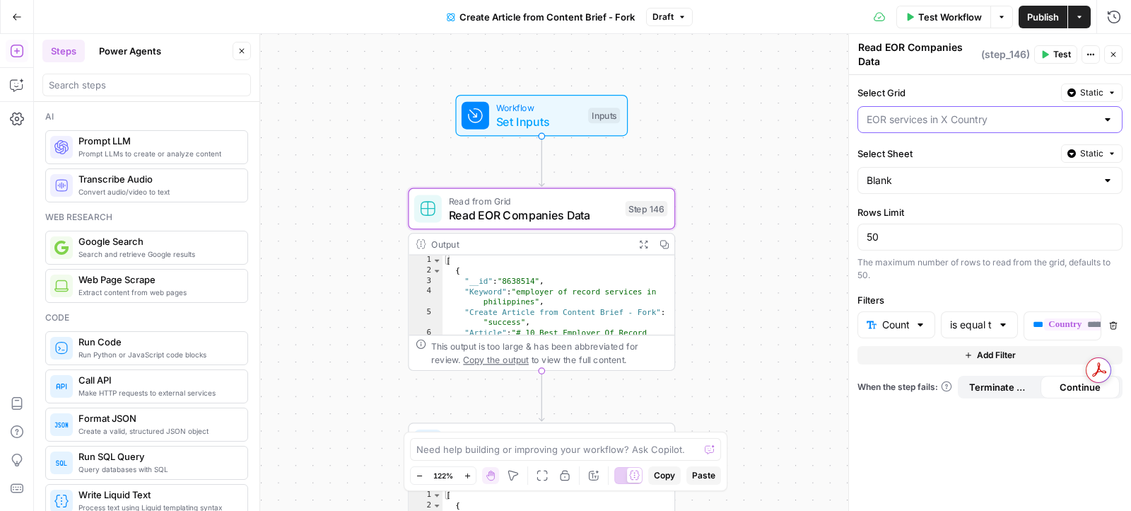
click at [949, 114] on input "Select Grid" at bounding box center [982, 119] width 230 height 14
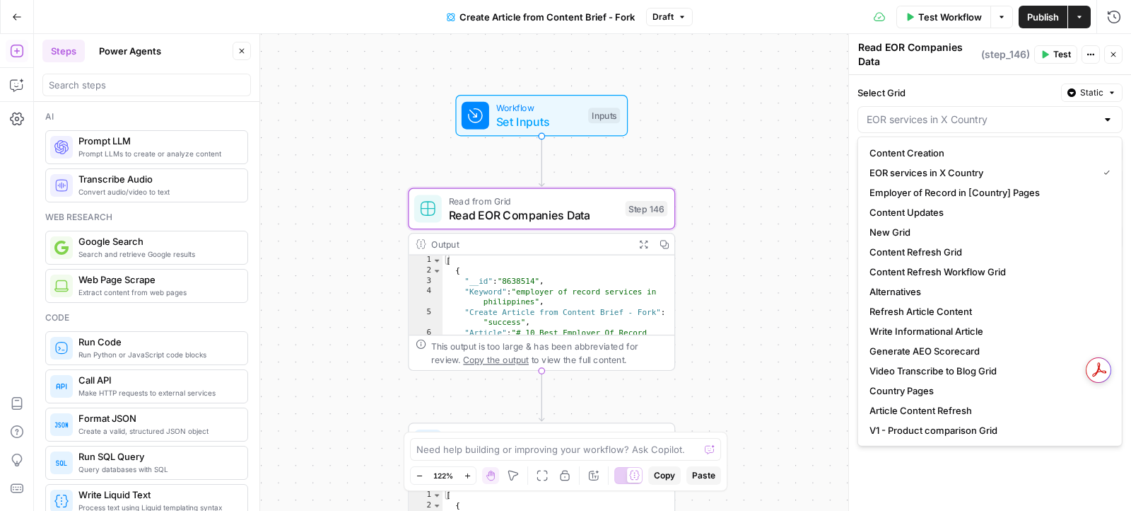
click at [776, 129] on div "Workflow Set Inputs Inputs Read from Grid Read EOR Companies Data Step 146 Outp…" at bounding box center [582, 272] width 1097 height 477
type input "EOR services in X Country"
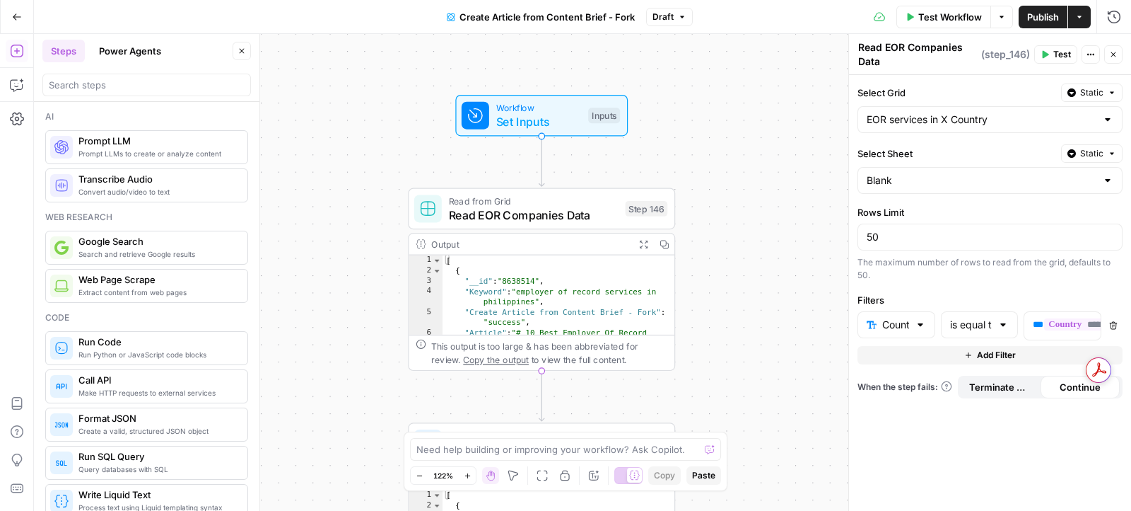
click at [889, 49] on textarea "Read EOR Companies Data" at bounding box center [918, 54] width 120 height 28
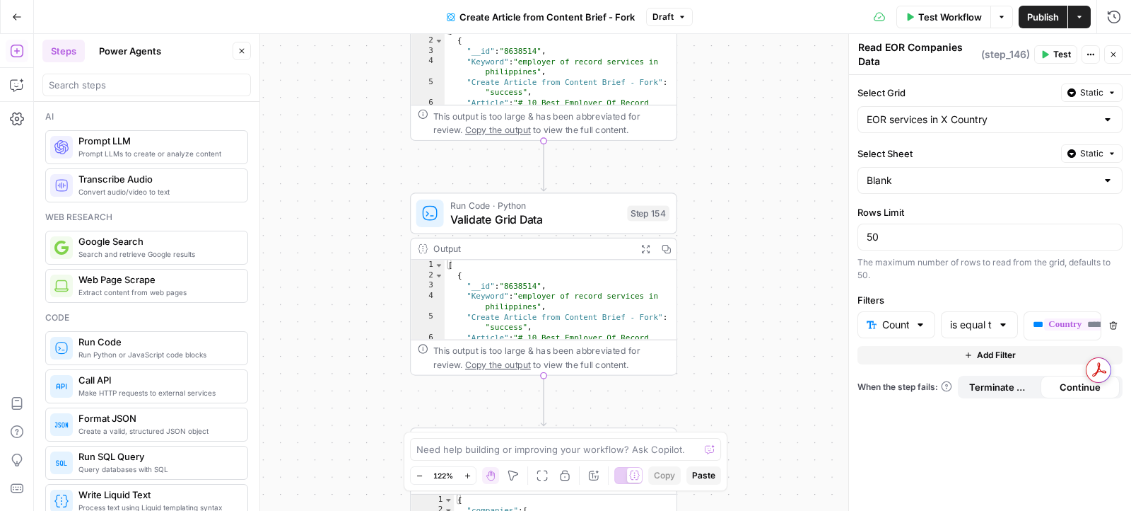
click at [534, 216] on span "Validate Grid Data" at bounding box center [535, 219] width 170 height 17
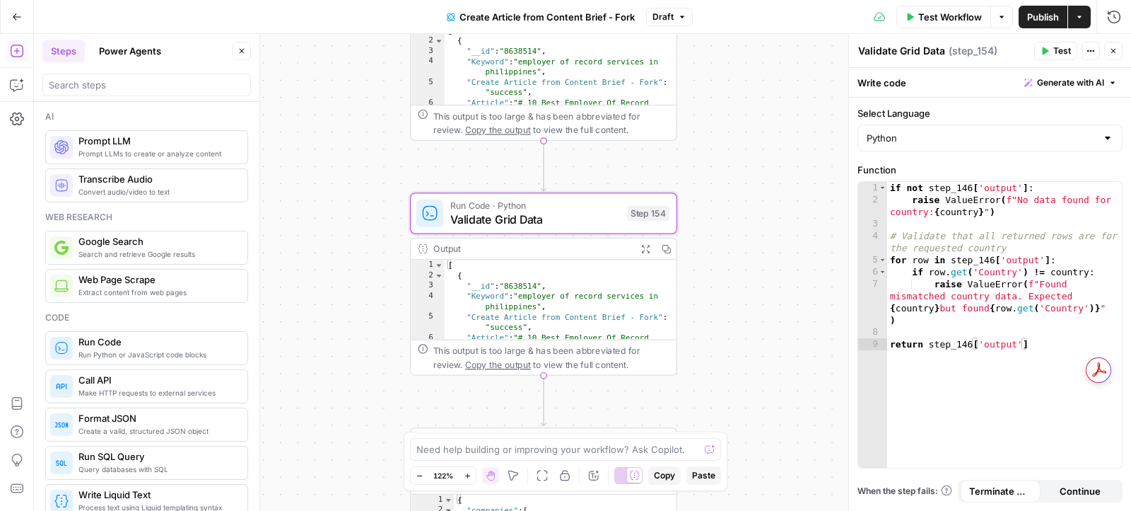
click at [949, 53] on span "( step_154 )" at bounding box center [973, 51] width 49 height 14
click at [931, 53] on textarea "Validate Grid Data" at bounding box center [901, 51] width 87 height 14
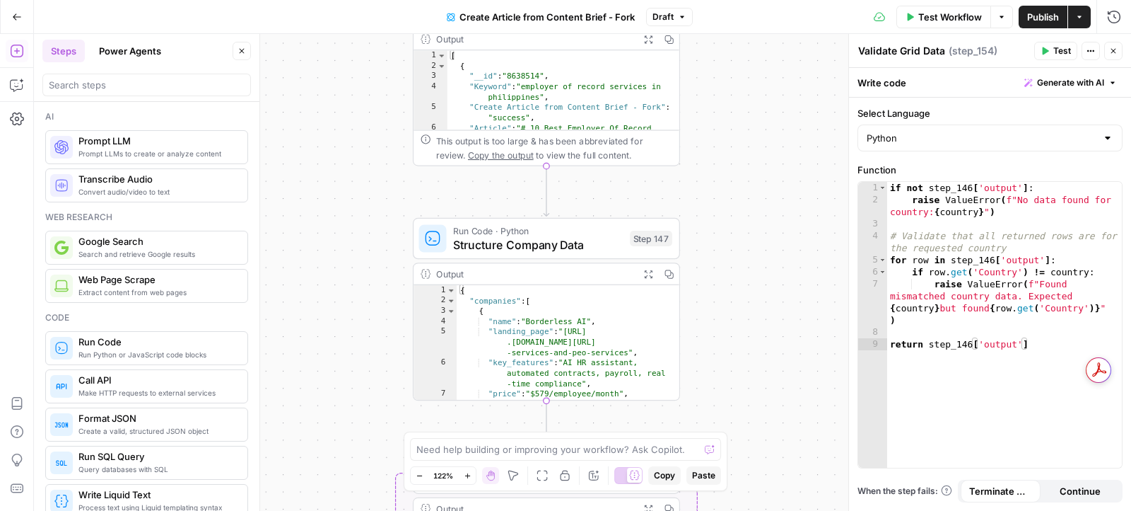
click at [576, 235] on span "Structure Company Data" at bounding box center [538, 243] width 170 height 17
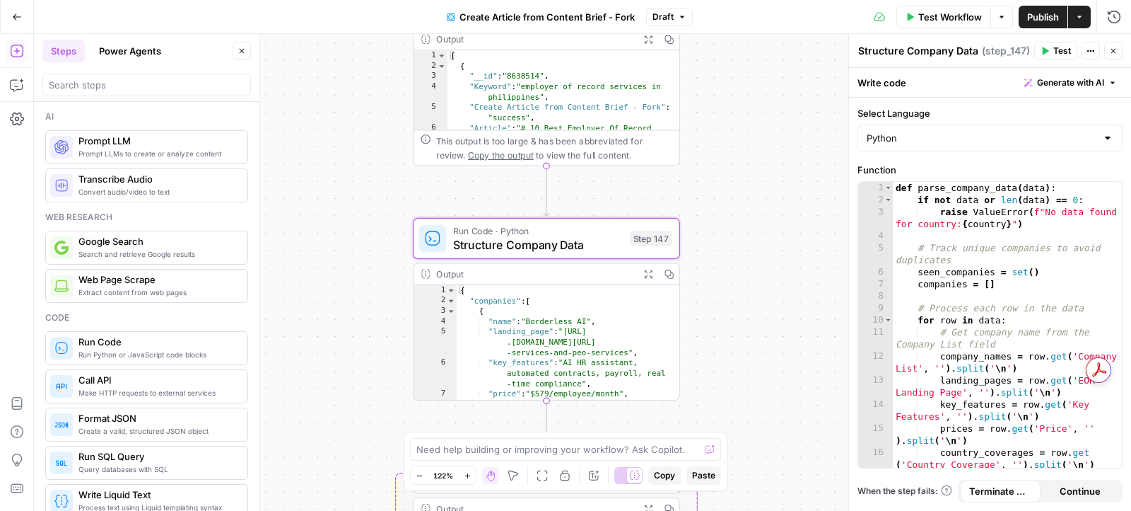
click at [888, 49] on textarea "Structure Company Data" at bounding box center [918, 51] width 120 height 14
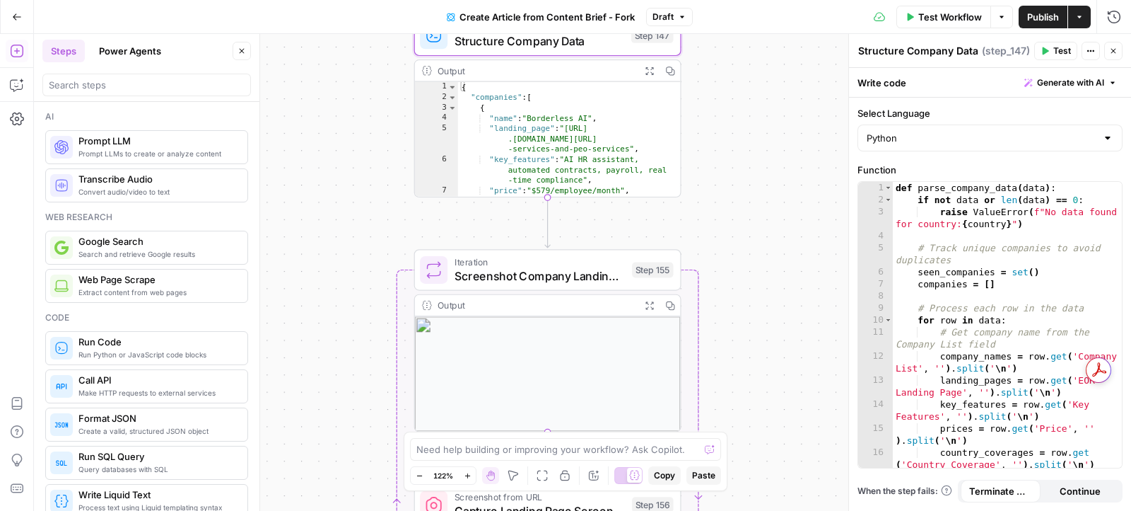
click at [584, 276] on span "Screenshot Company Landing Pages" at bounding box center [540, 275] width 170 height 17
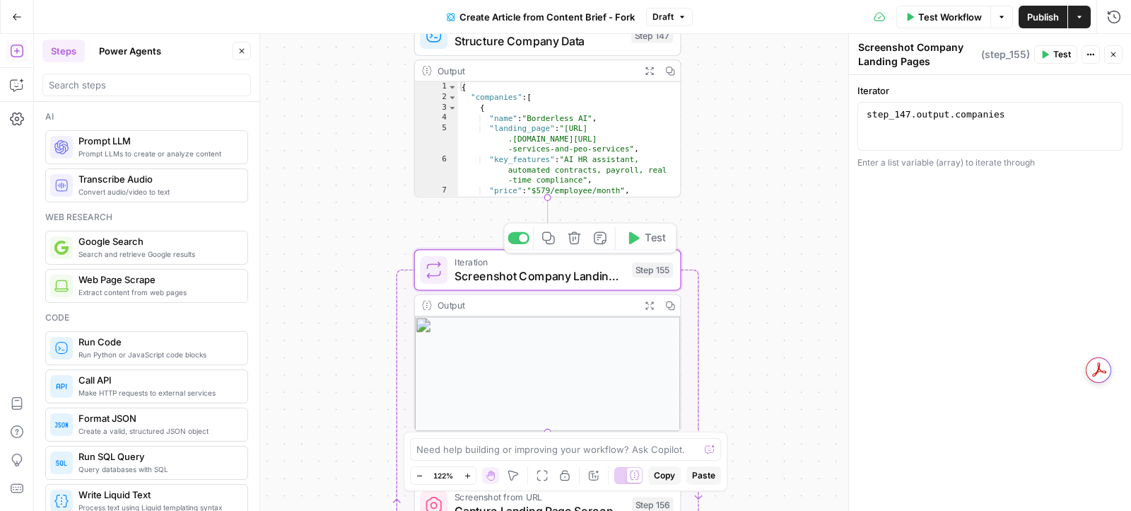
click at [929, 51] on textarea "Screenshot Company Landing Pages" at bounding box center [918, 54] width 120 height 28
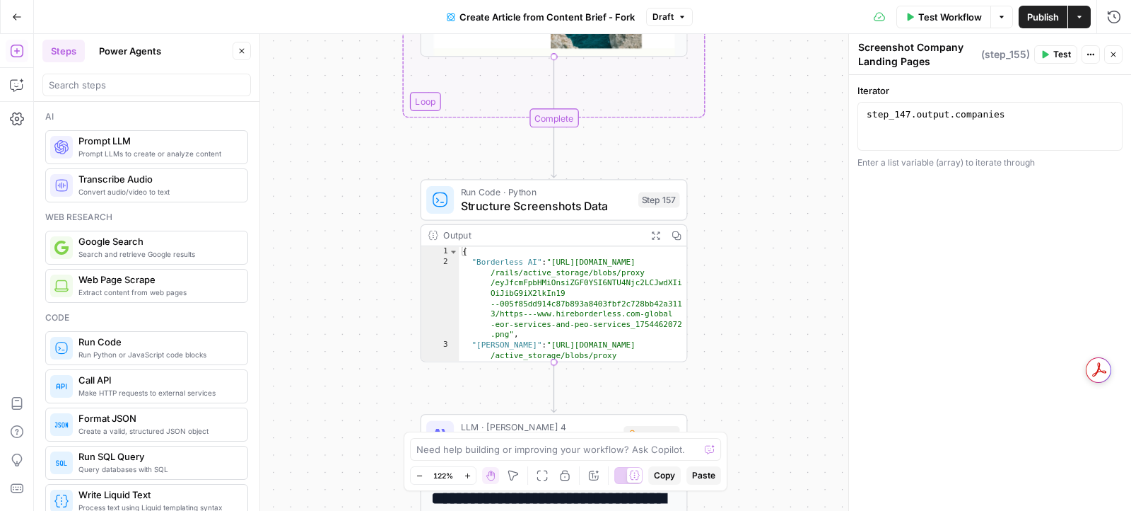
click at [589, 197] on span "Structure Screenshots Data" at bounding box center [546, 205] width 170 height 17
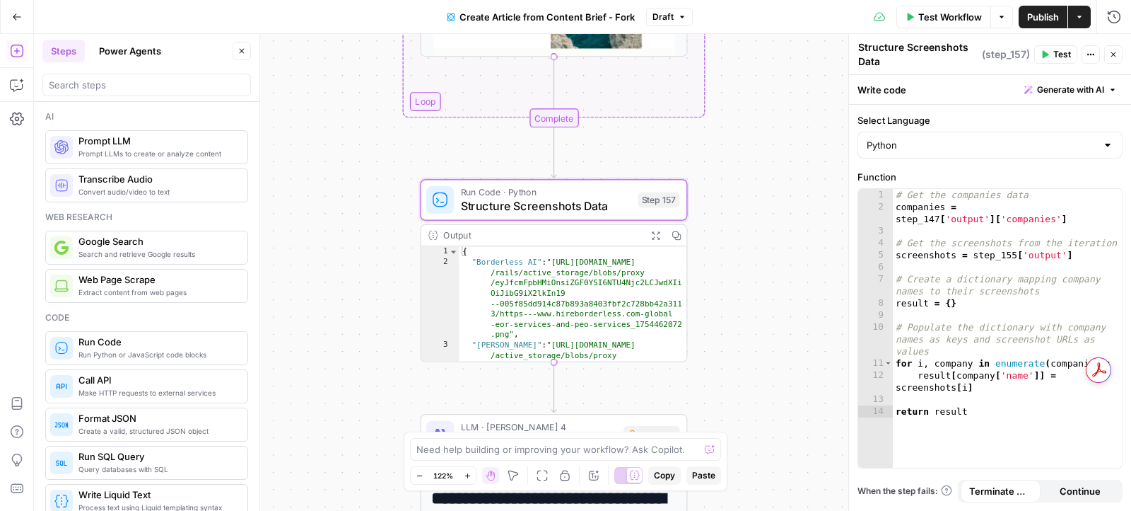
click at [931, 43] on textarea "Structure Screenshots Data" at bounding box center [918, 54] width 120 height 28
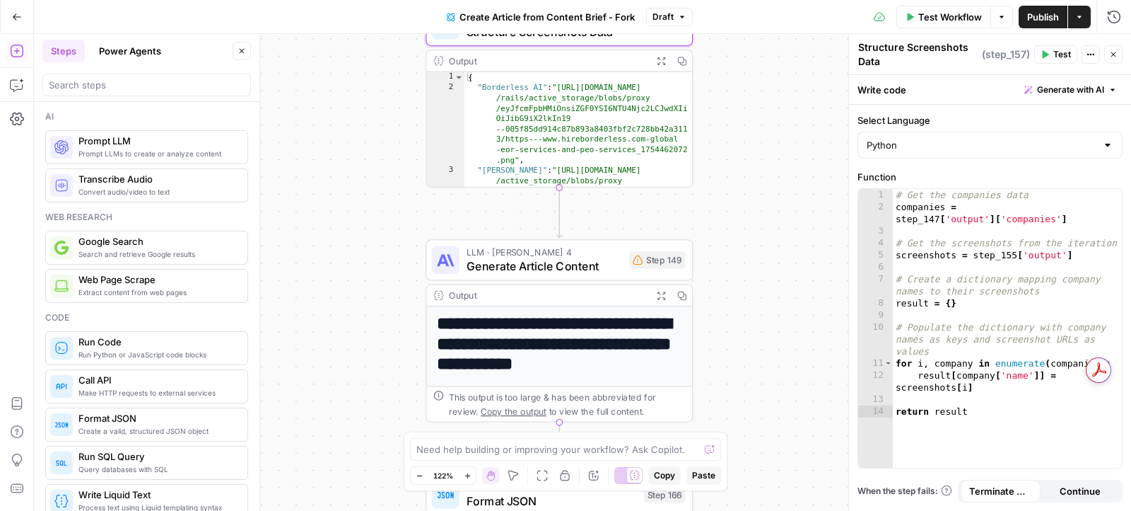
click at [540, 270] on span "Generate Article Content" at bounding box center [545, 265] width 156 height 17
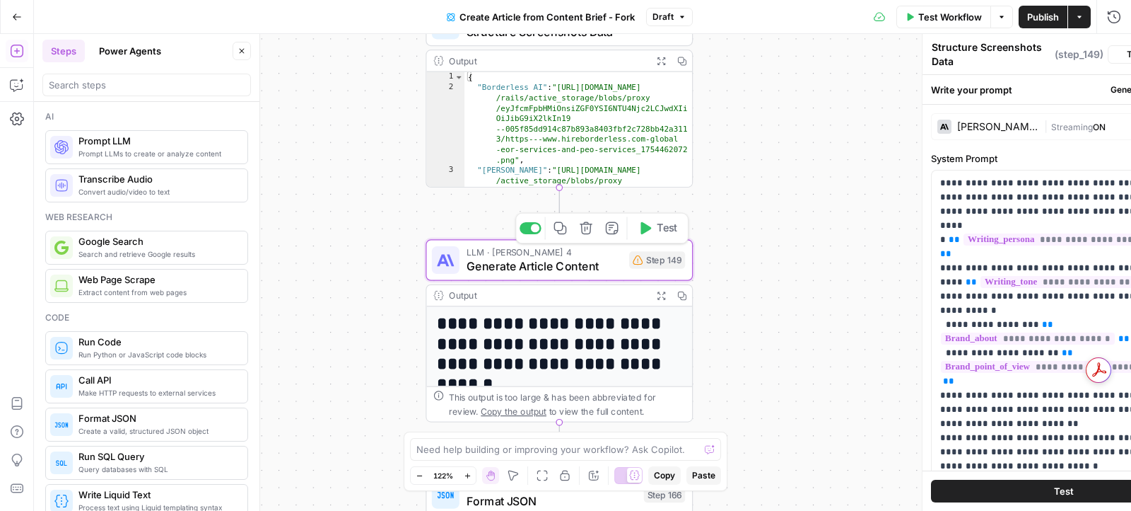
type textarea "Generate Article Content"
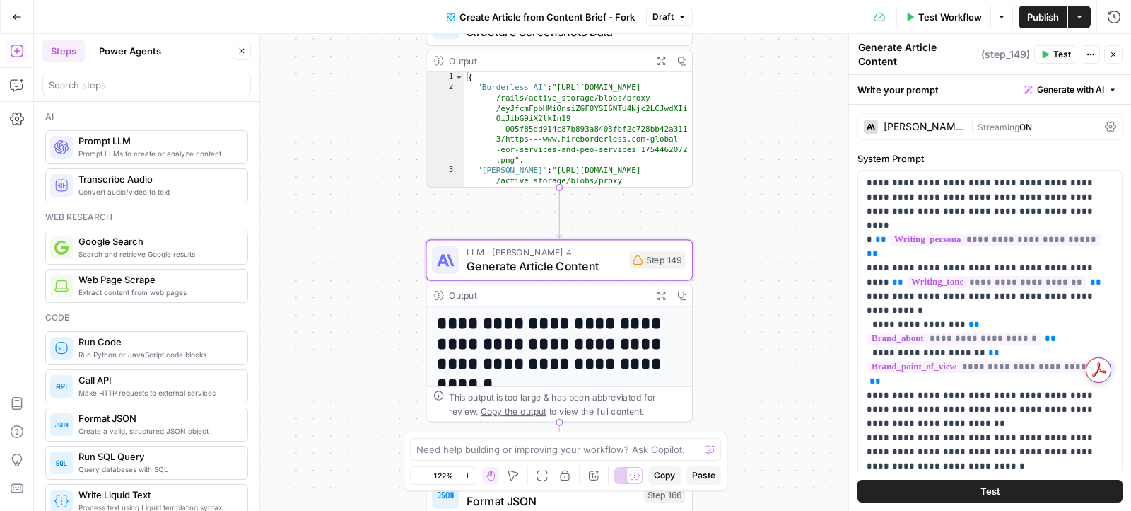
click at [909, 55] on textarea "Generate Article Content" at bounding box center [918, 54] width 120 height 28
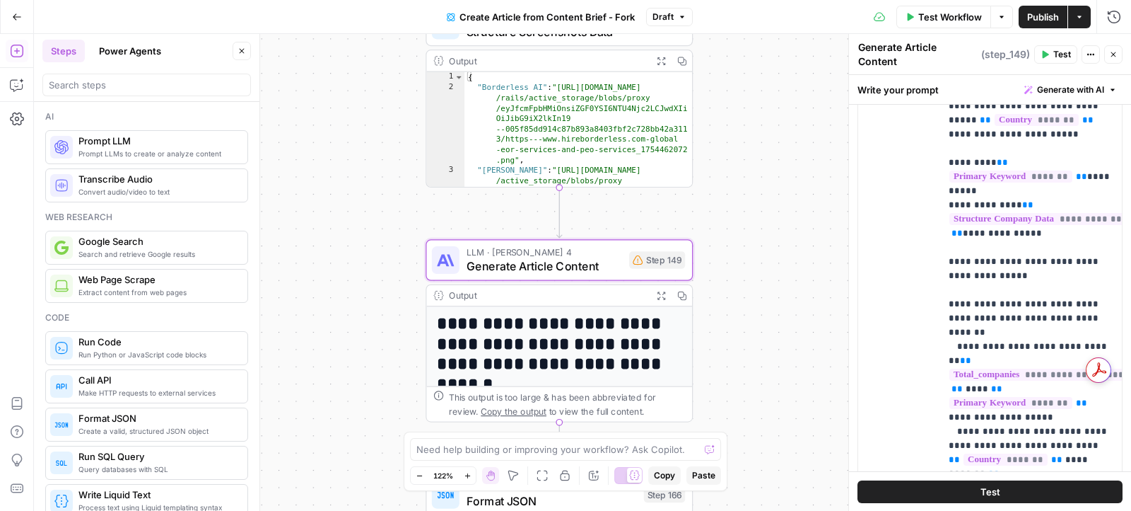
scroll to position [712, 0]
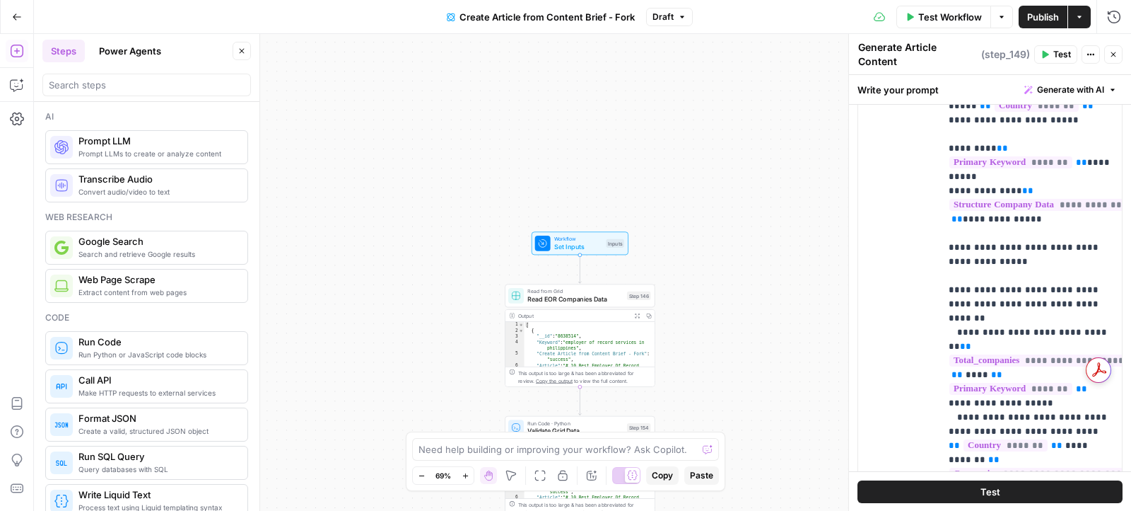
click at [586, 297] on span "Read EOR Companies Data" at bounding box center [575, 299] width 95 height 10
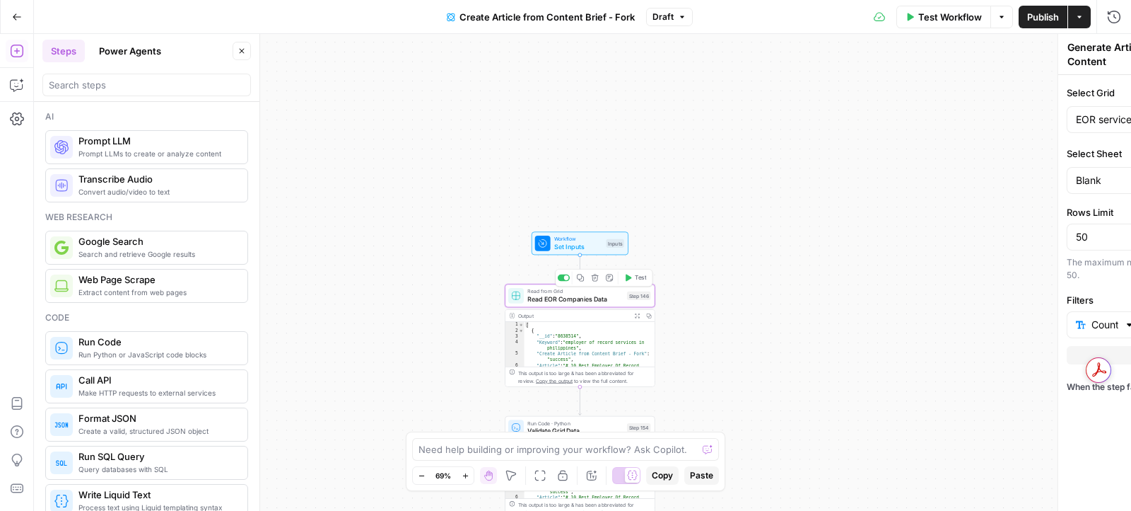
type textarea "Read EOR Companies Data"
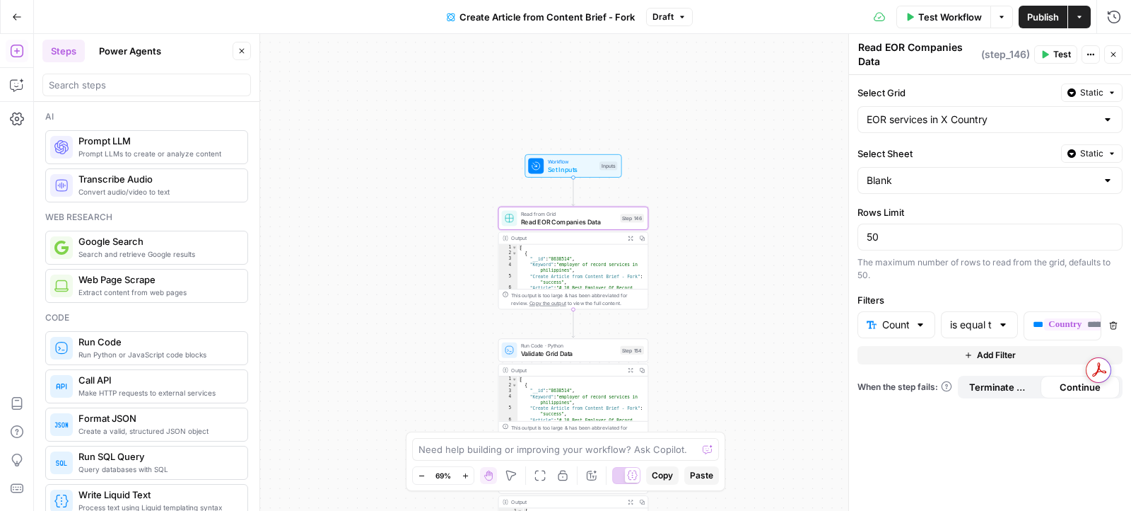
click at [582, 240] on div "Output" at bounding box center [566, 238] width 110 height 8
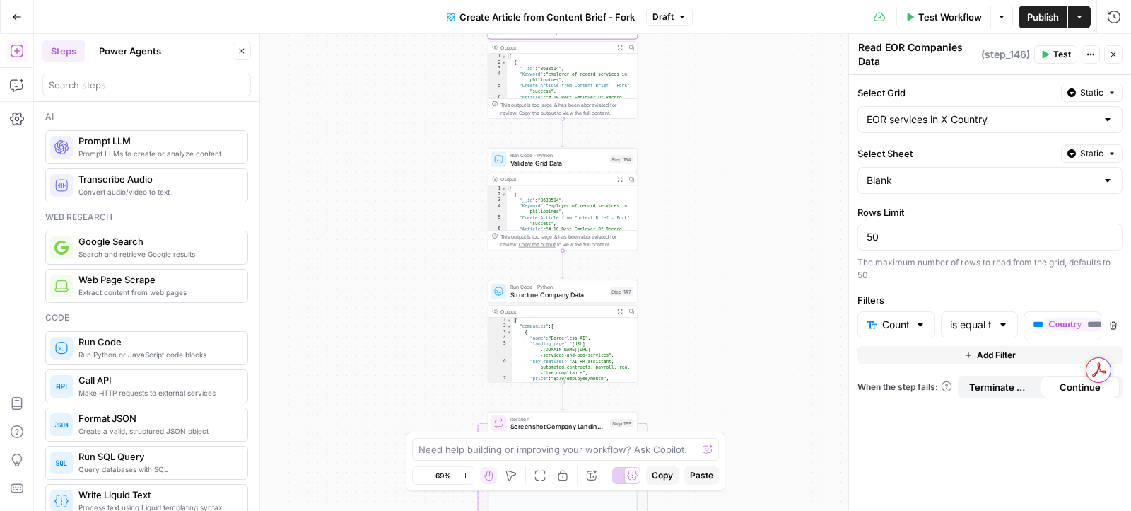
click at [545, 293] on span "Structure Company Data" at bounding box center [558, 295] width 95 height 10
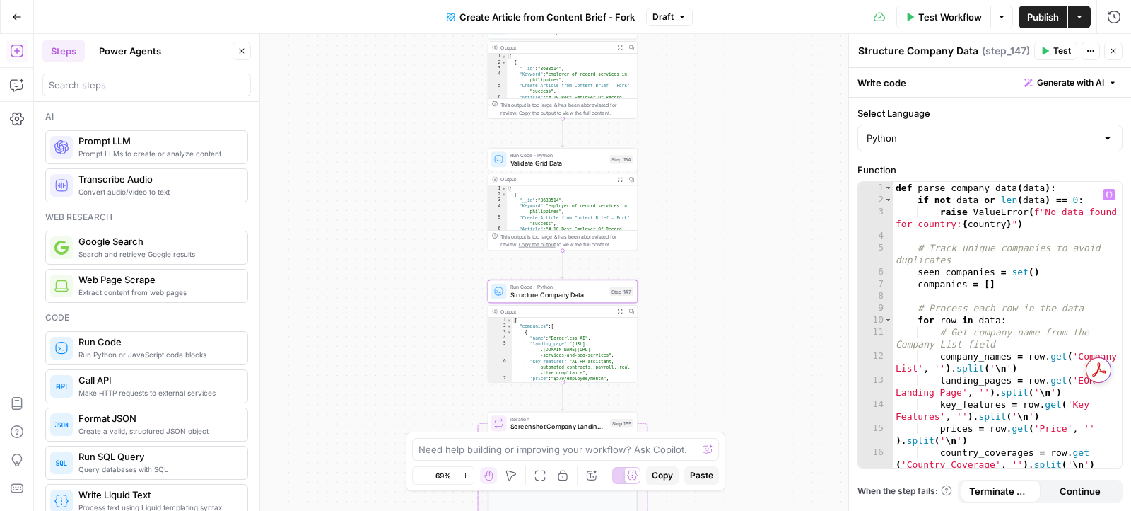
click at [952, 348] on div "def parse_company_data ( data ) : if not data or len ( data ) == 0 : raise Valu…" at bounding box center [1008, 343] width 230 height 323
type textarea "**********"
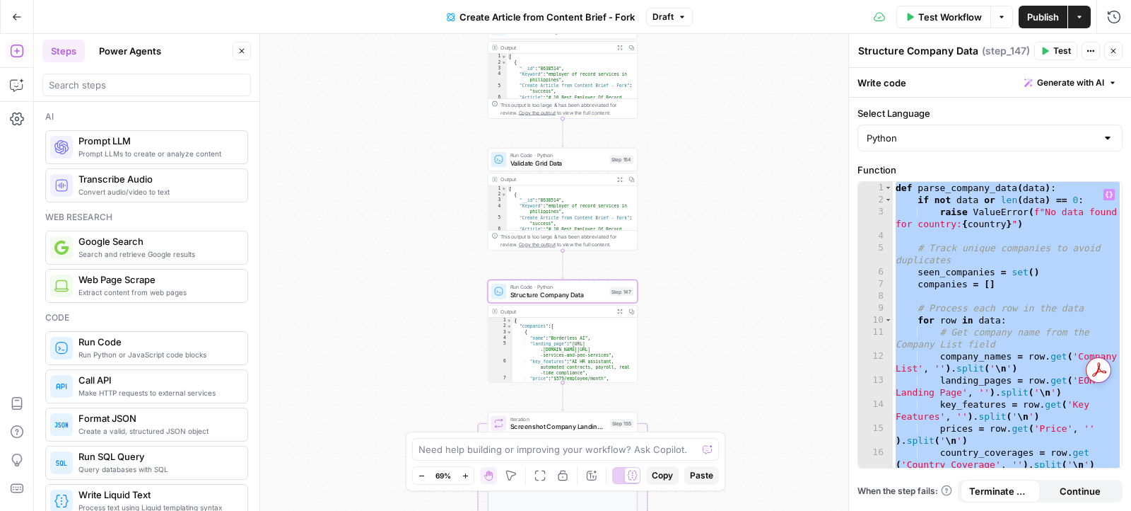
click at [571, 374] on div "{ "companies" : [ { "name" : "Borderless AI" , "landing_page" : "https://www .h…" at bounding box center [575, 355] width 125 height 76
type textarea "**********"
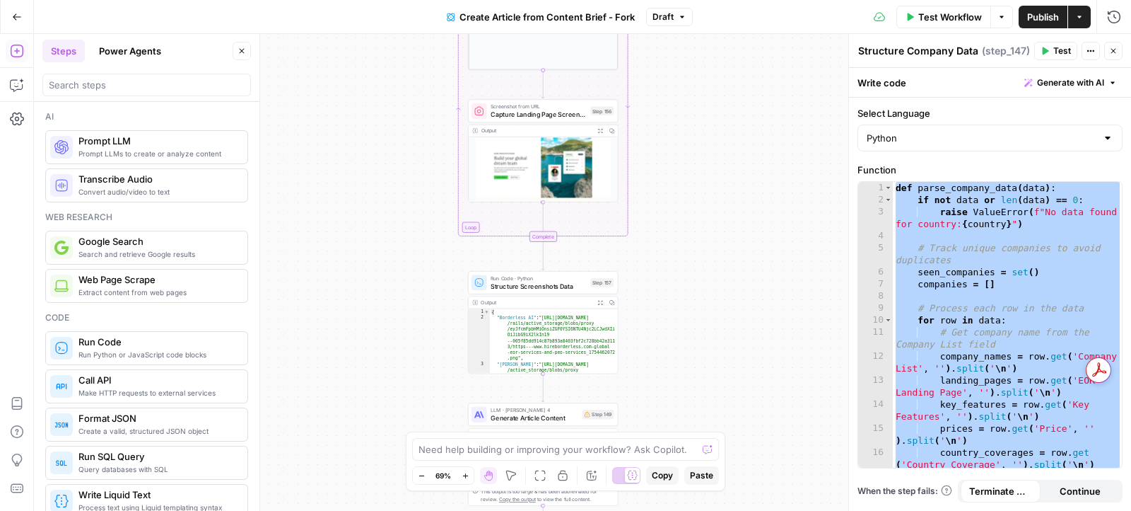
click at [571, 286] on span "Structure Screenshots Data" at bounding box center [539, 286] width 96 height 10
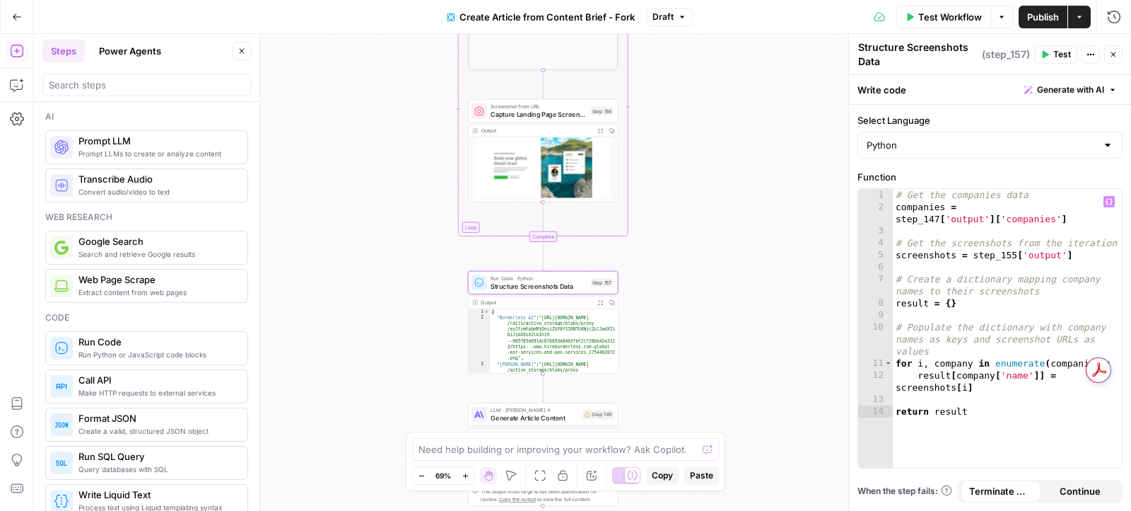
click at [939, 302] on div "# Get the companies data companies = step_147 [ 'output' ] [ 'companies' ] # Ge…" at bounding box center [1008, 341] width 230 height 305
type textarea "**********"
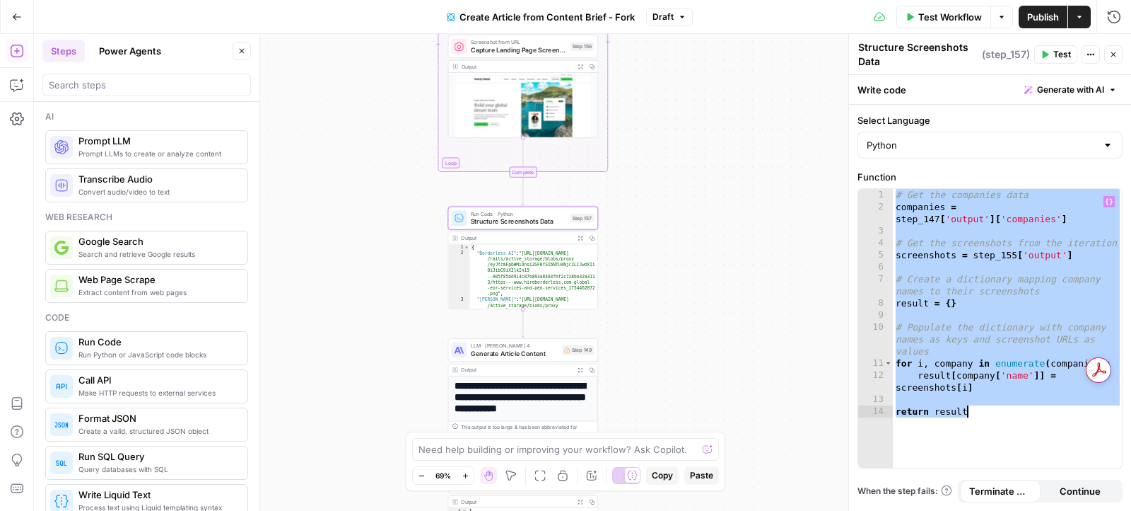
scroll to position [17, 0]
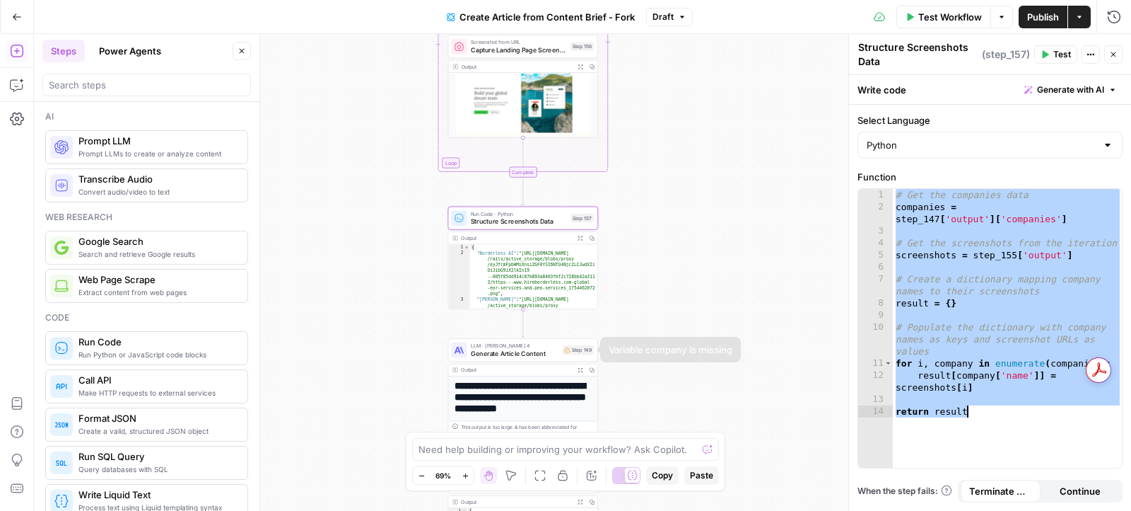
click at [531, 357] on span "Generate Article Content" at bounding box center [515, 354] width 88 height 10
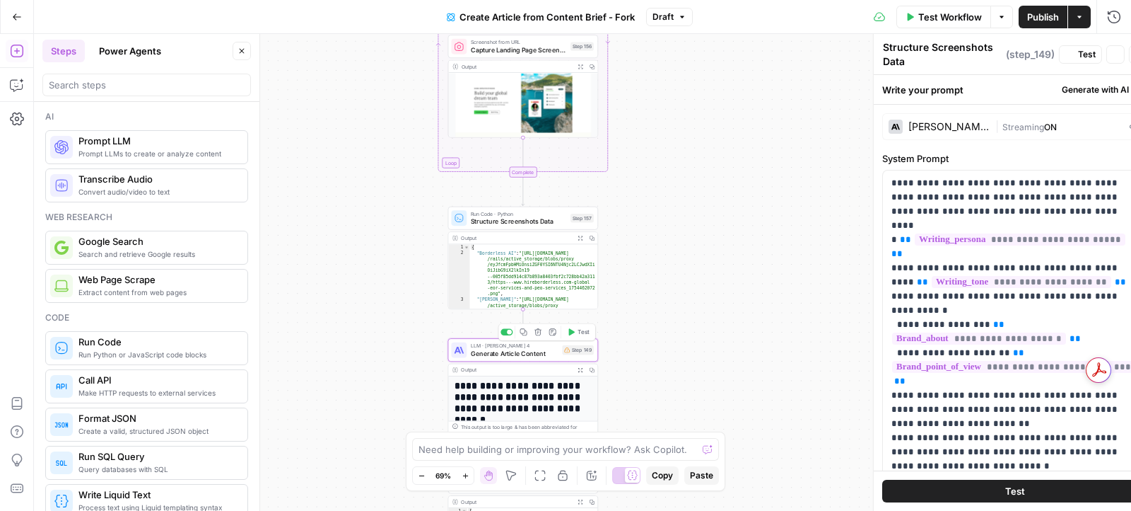
type textarea "Generate Article Content"
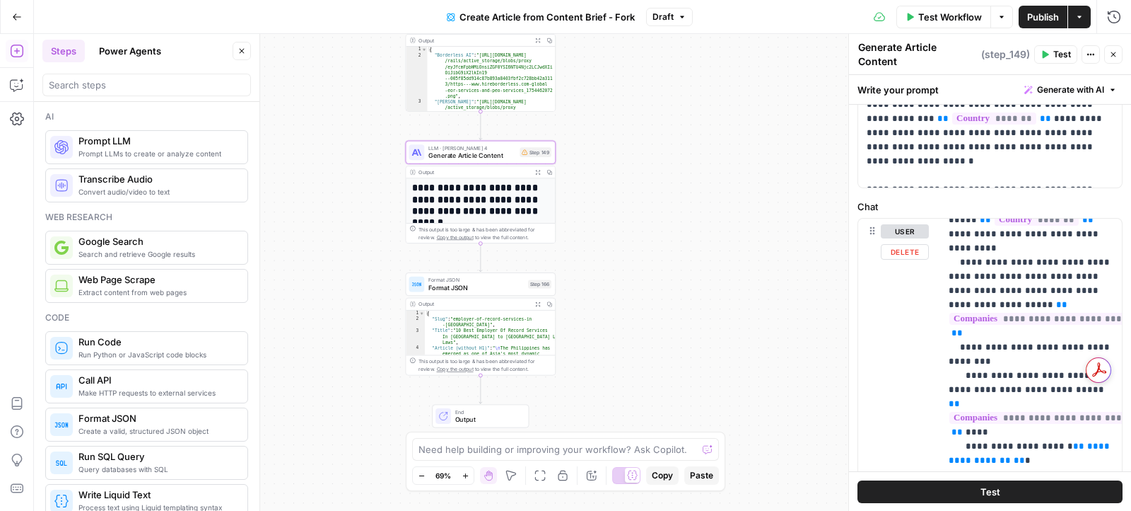
scroll to position [948, 0]
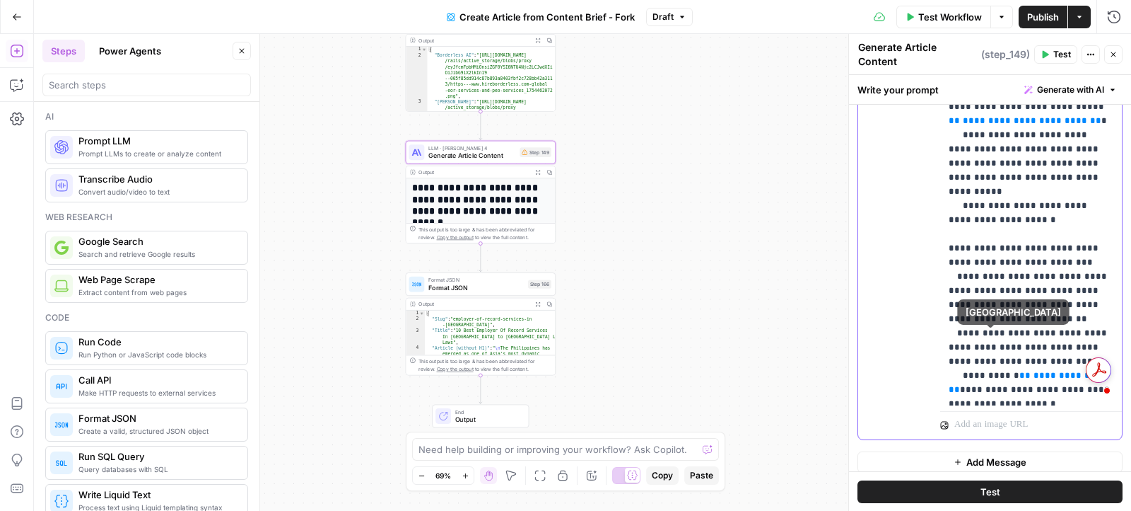
scroll to position [4877, 0]
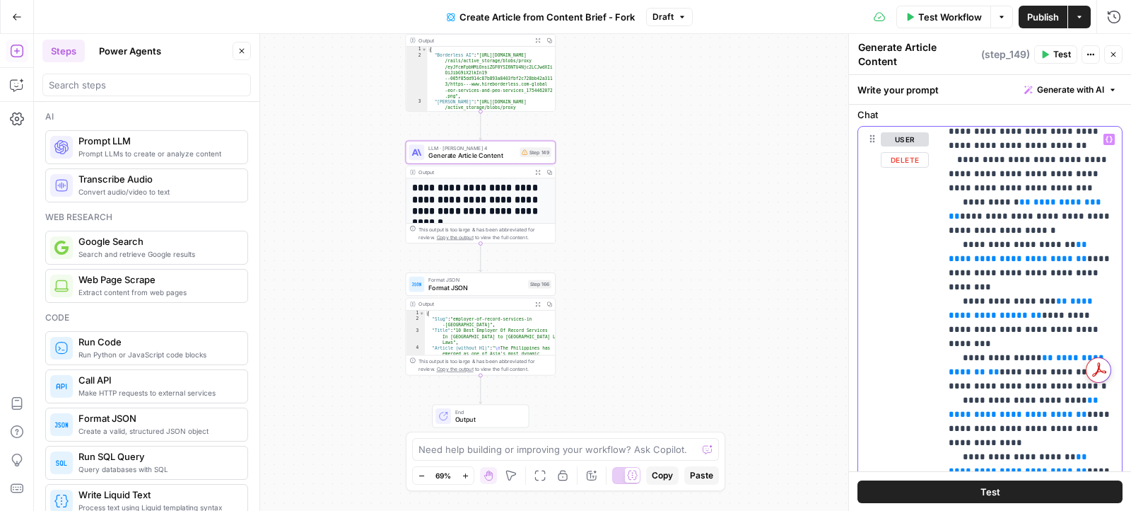
scroll to position [655, 0]
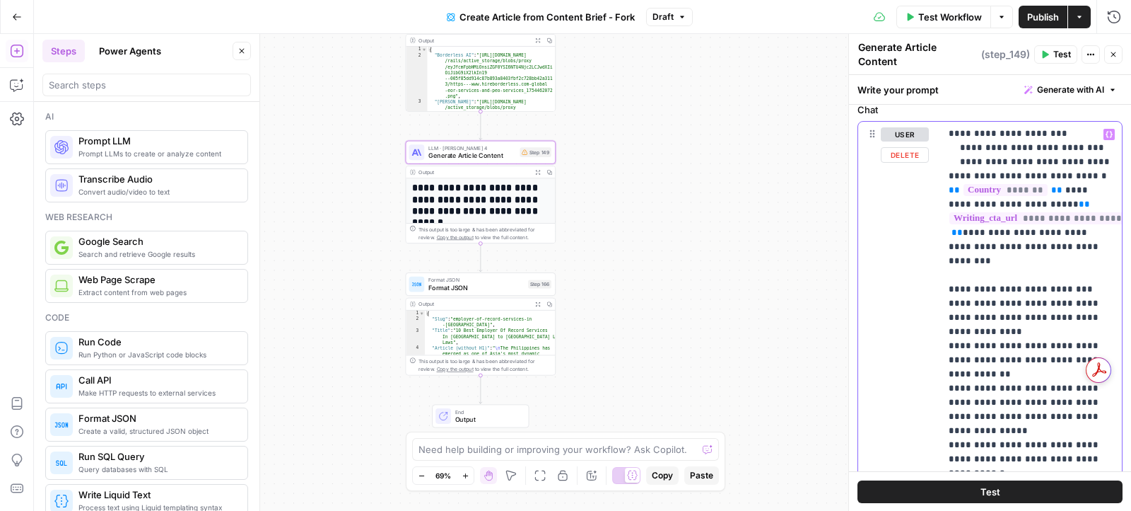
scroll to position [948, 0]
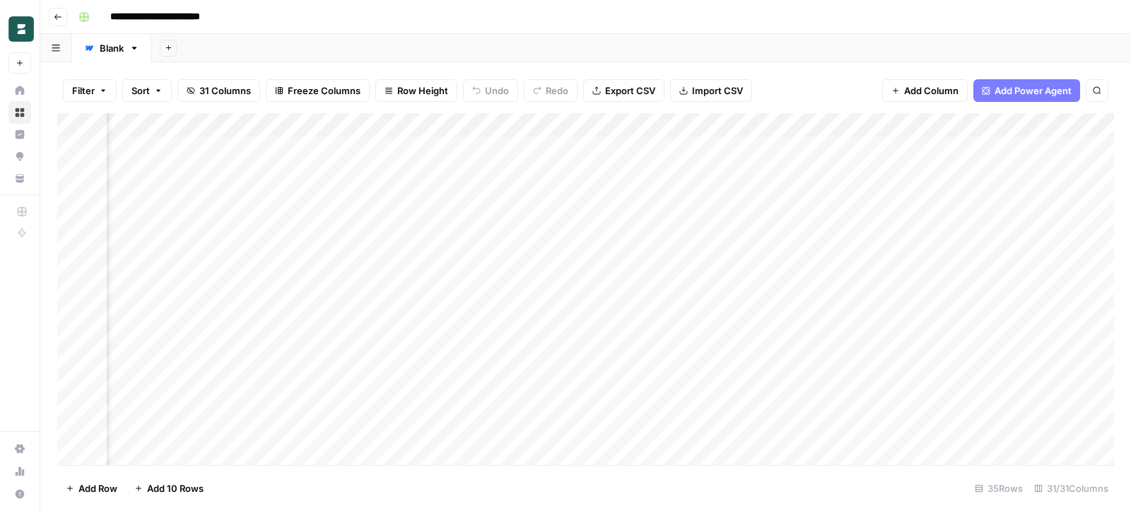
scroll to position [0, 2995]
click at [424, 127] on div "Add Column" at bounding box center [585, 289] width 1057 height 352
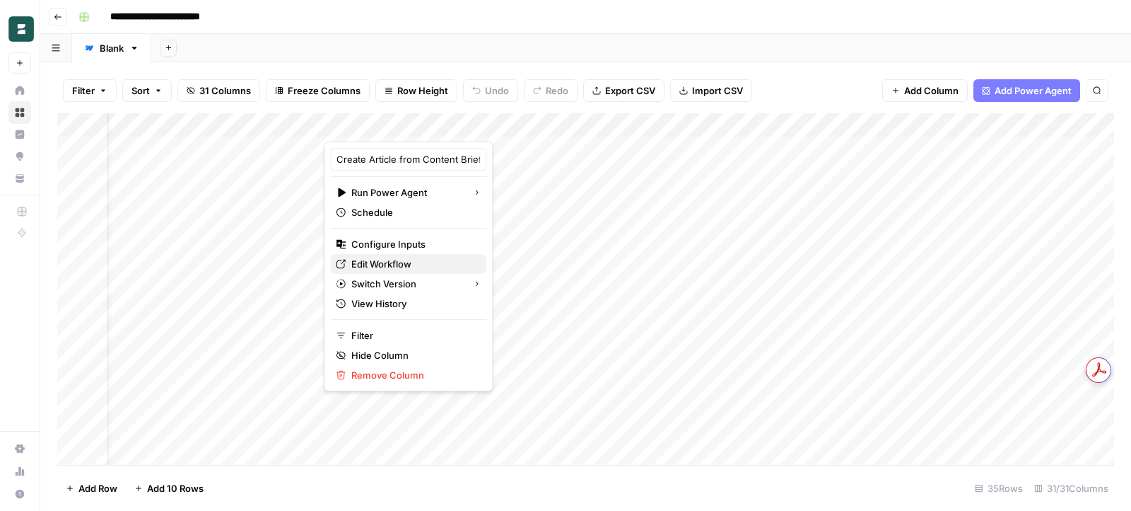
click at [383, 257] on span "Edit Workflow" at bounding box center [413, 264] width 124 height 14
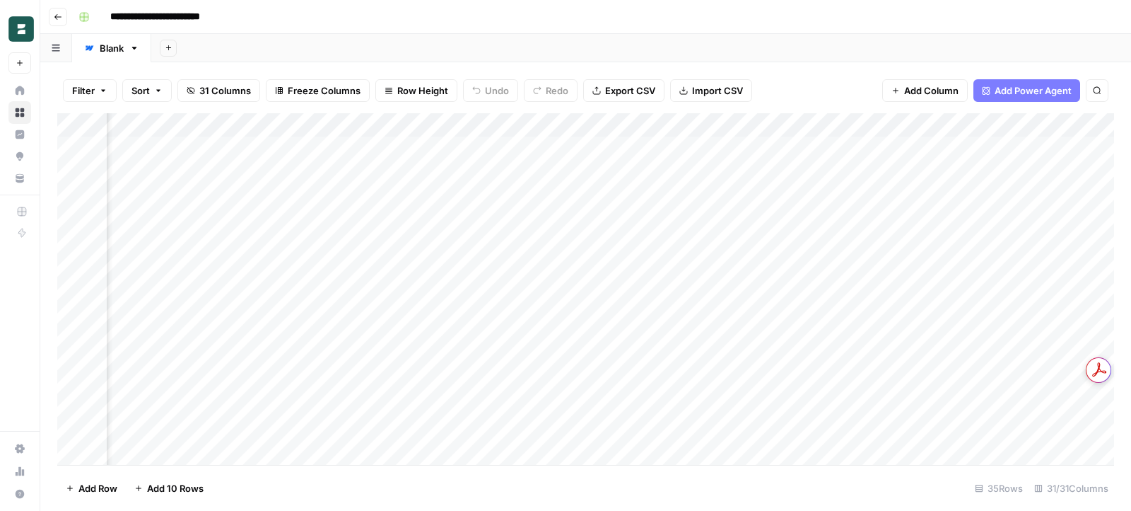
scroll to position [1, 2850]
click at [350, 125] on div "Add Column" at bounding box center [585, 289] width 1057 height 352
click at [332, 156] on input "Meta Title" at bounding box center [348, 159] width 144 height 14
click at [231, 124] on div "Add Column" at bounding box center [585, 289] width 1057 height 352
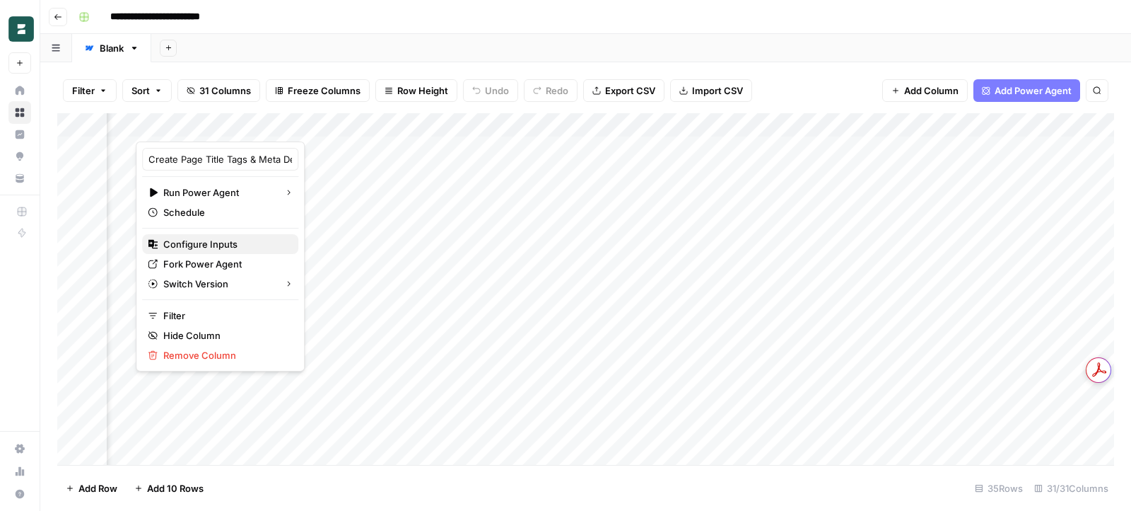
click at [208, 245] on span "Configure Inputs" at bounding box center [225, 244] width 124 height 14
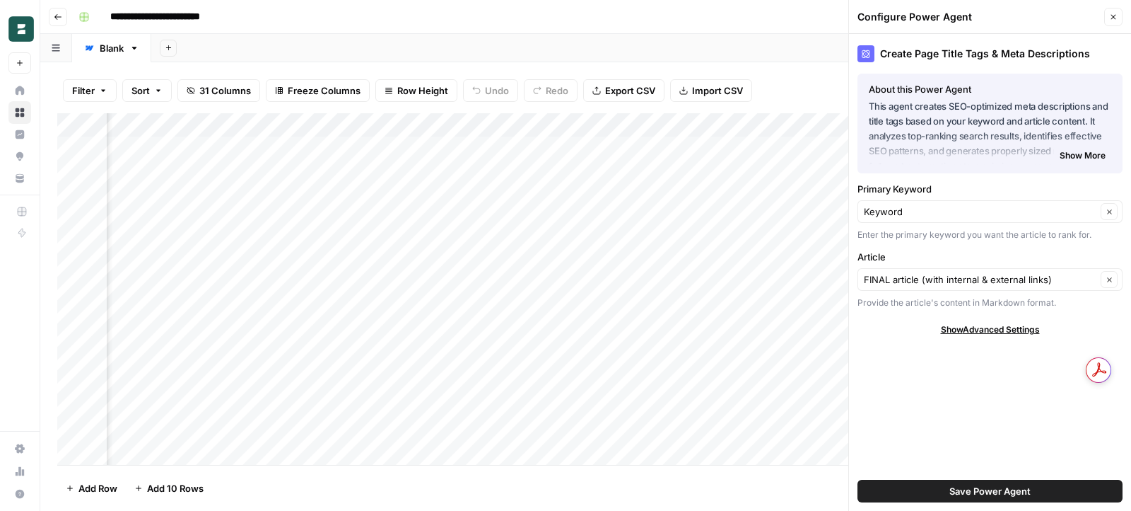
click at [1117, 17] on span "Close" at bounding box center [1117, 17] width 1 height 1
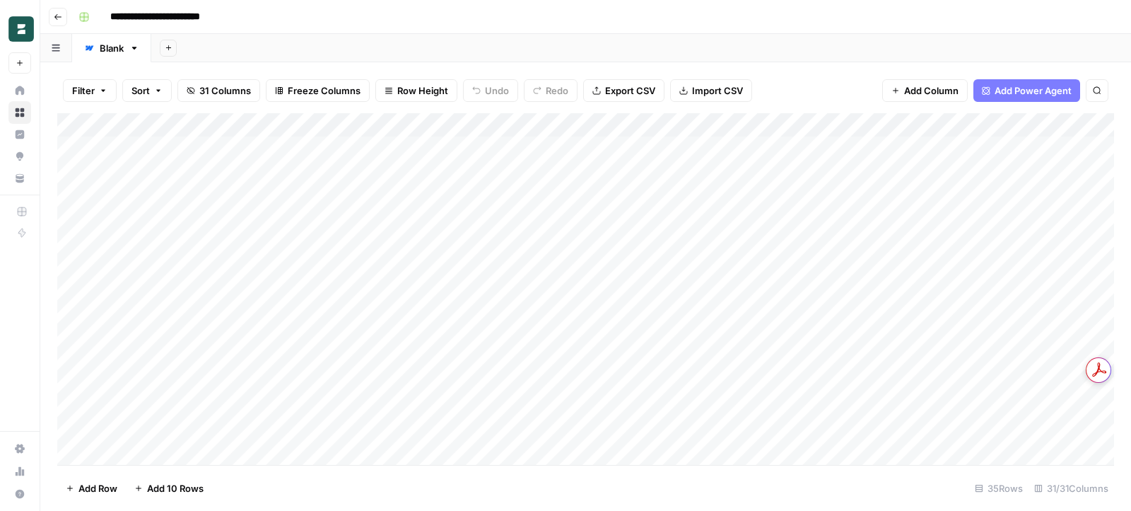
scroll to position [1, 0]
click at [571, 124] on div "Add Column" at bounding box center [585, 289] width 1057 height 352
click at [550, 155] on input "Full Article" at bounding box center [578, 159] width 144 height 14
click at [494, 68] on div "Filter Sort 31 Columns Freeze Columns Row Height Undo Redo Export CSV Import CS…" at bounding box center [585, 90] width 1057 height 45
click at [633, 71] on div "Filter Sort 31 Columns Freeze Columns Row Height Undo Redo Export CSV Import CS…" at bounding box center [585, 90] width 1057 height 45
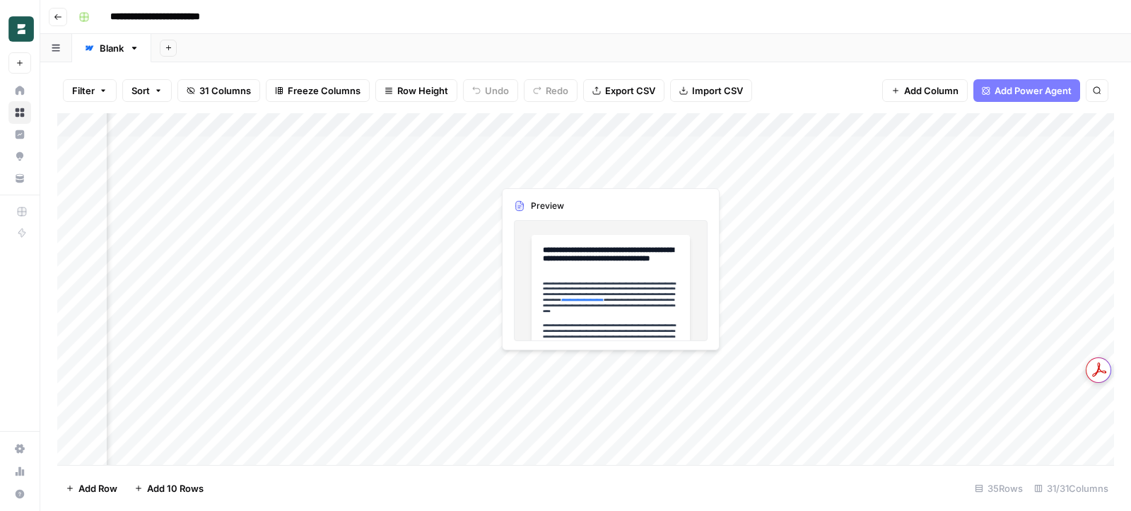
scroll to position [1, 429]
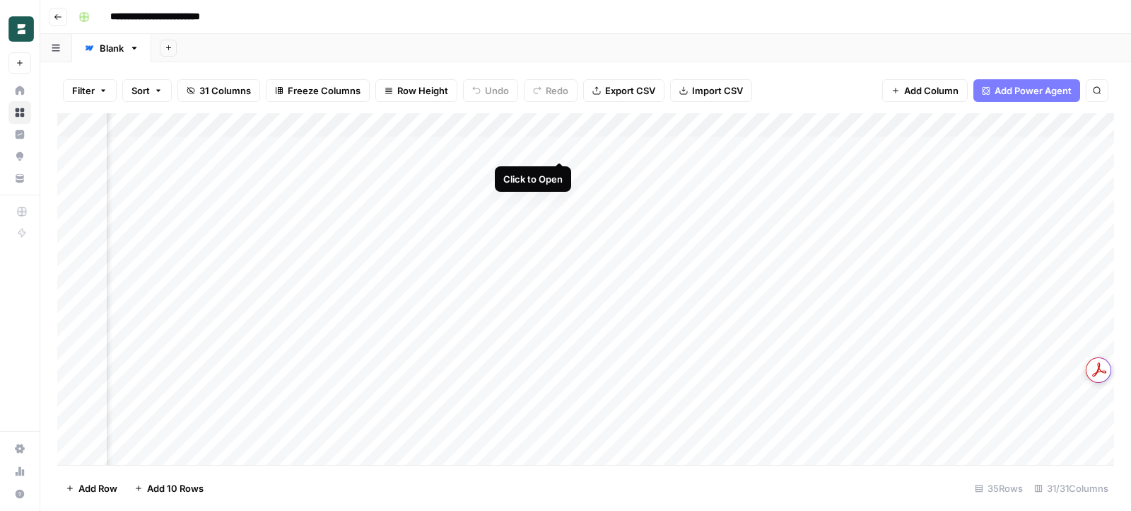
click at [559, 147] on div "Add Column" at bounding box center [585, 289] width 1057 height 352
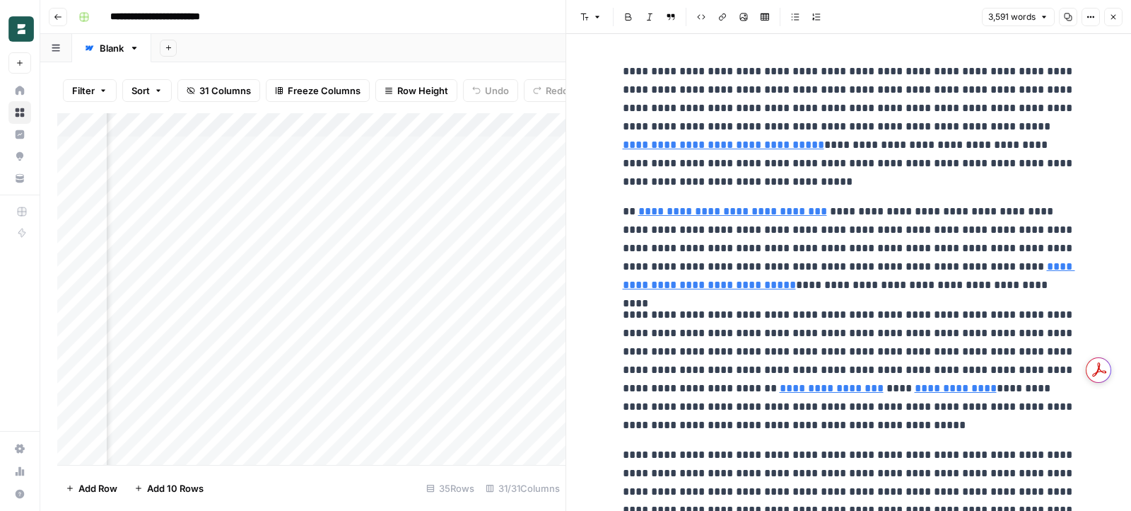
click at [1116, 13] on icon "button" at bounding box center [1113, 17] width 8 height 8
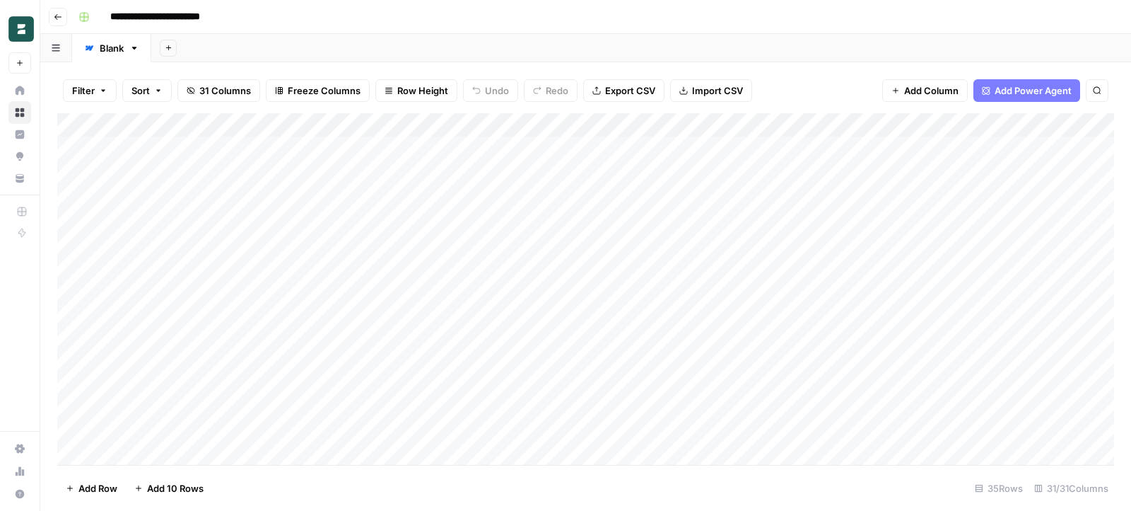
scroll to position [1, 0]
click at [914, 125] on div "Add Column" at bounding box center [585, 289] width 1057 height 352
click at [856, 97] on div "Filter Sort 31 Columns Freeze Columns Row Height Undo Redo Export CSV Import CS…" at bounding box center [585, 90] width 1057 height 45
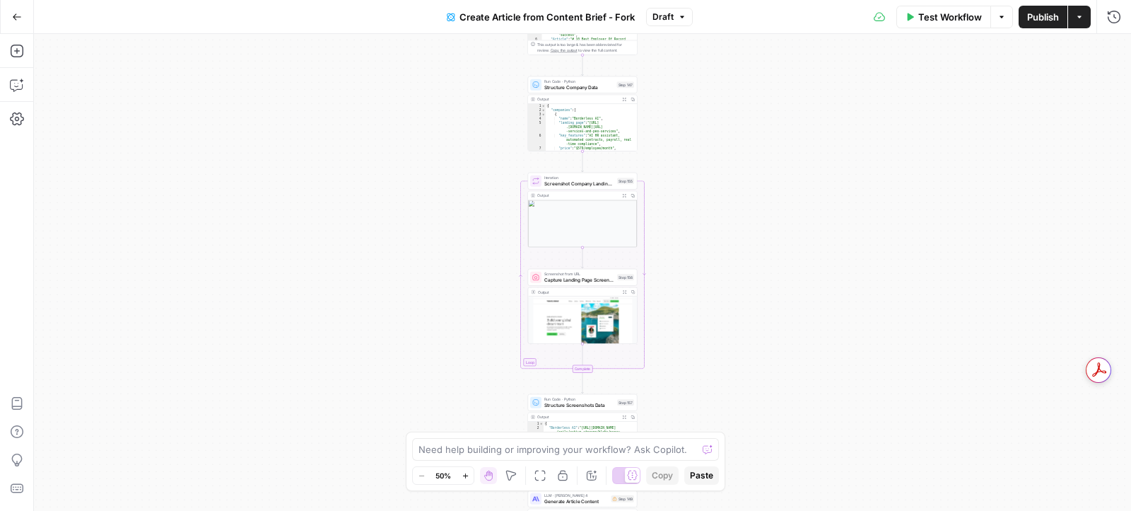
click at [660, 256] on div "Workflow Set Inputs Inputs Read from Grid Read EOR Companies Data Step 146 Outp…" at bounding box center [582, 272] width 1097 height 477
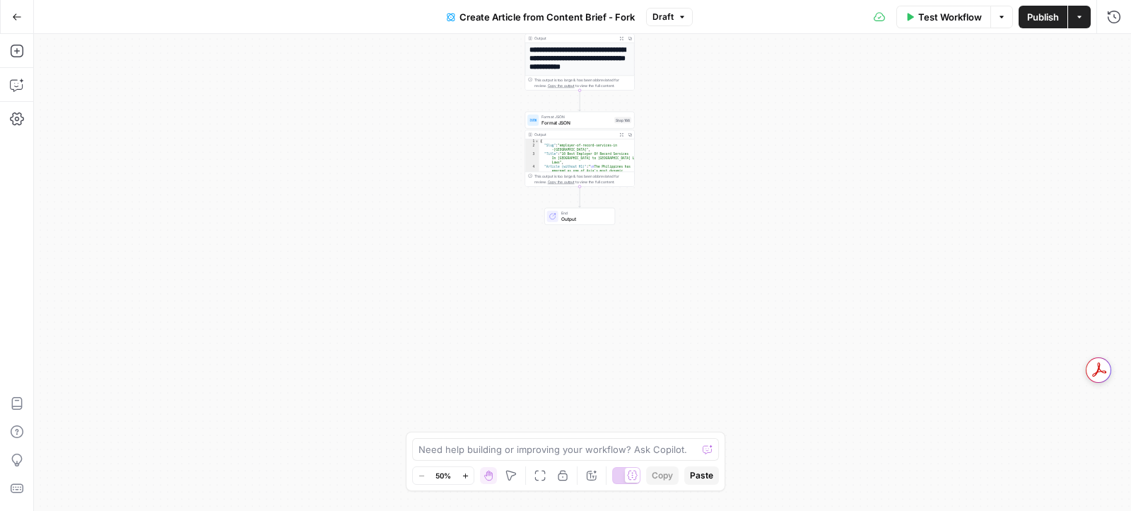
click at [564, 122] on span "Format JSON" at bounding box center [577, 122] width 70 height 7
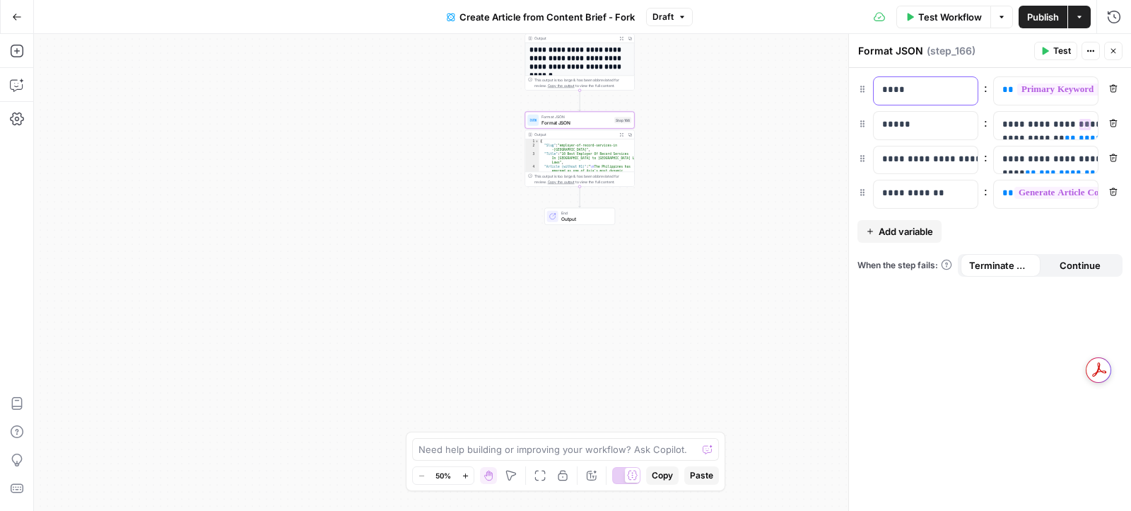
click at [915, 96] on p "****" at bounding box center [926, 90] width 88 height 14
click at [922, 128] on p "*****" at bounding box center [926, 124] width 88 height 14
click at [919, 169] on div "**********" at bounding box center [914, 160] width 81 height 28
click at [931, 182] on div "**********" at bounding box center [914, 194] width 81 height 28
click at [1044, 192] on span "**********" at bounding box center [1112, 193] width 194 height 12
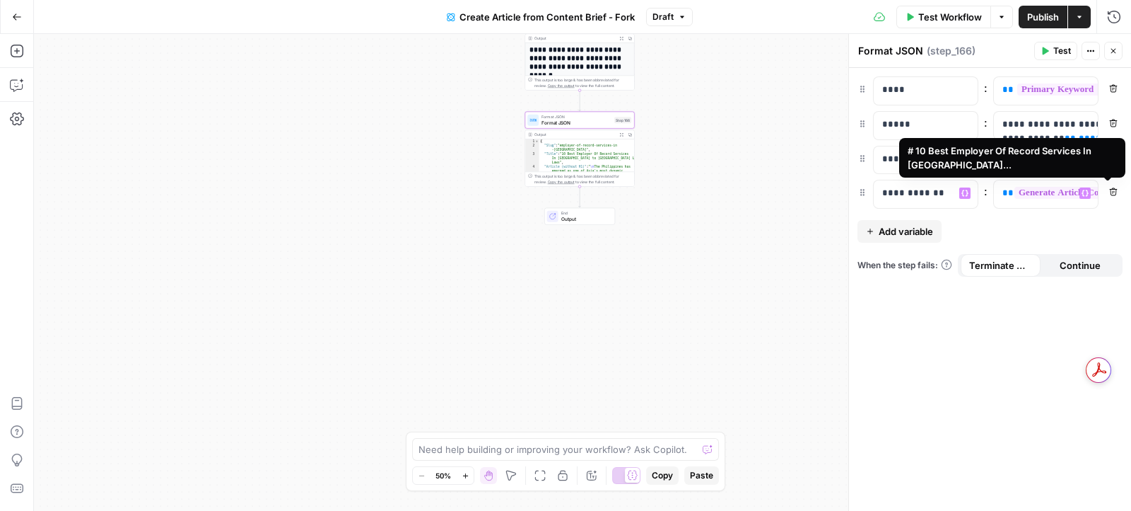
scroll to position [4834, 0]
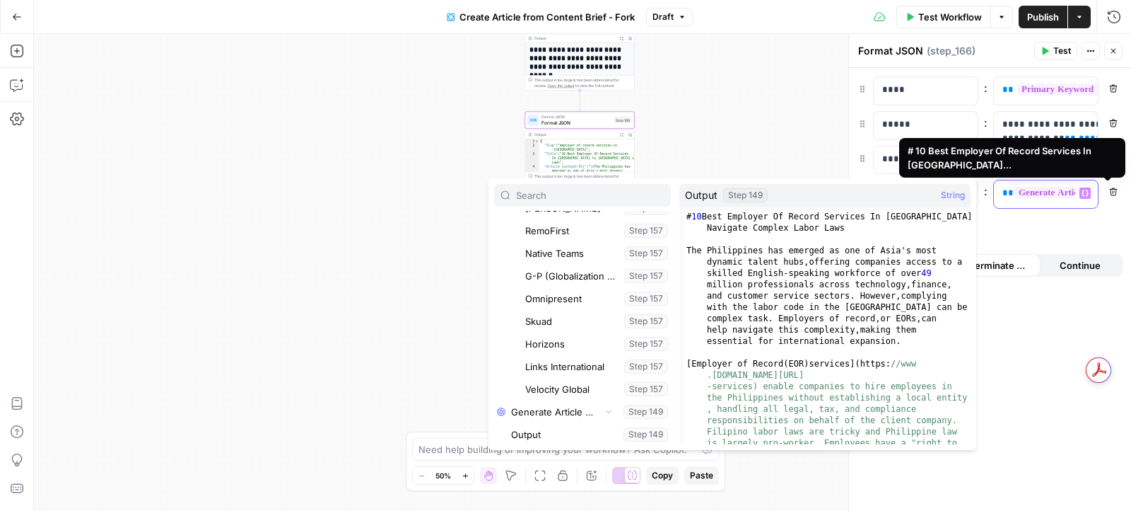
click at [1037, 201] on div "**********" at bounding box center [1034, 194] width 81 height 28
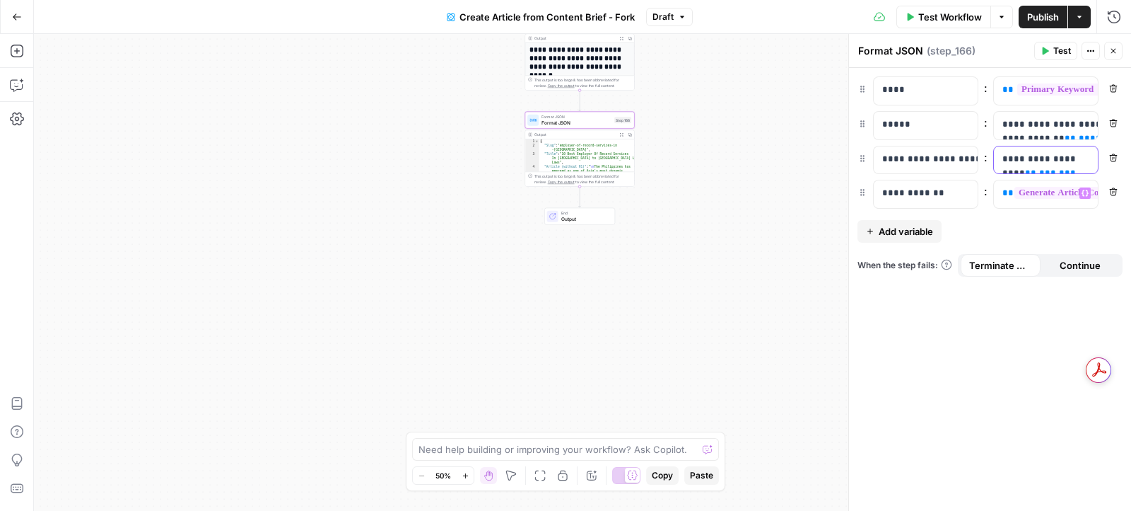
click at [1040, 155] on p "**********" at bounding box center [1047, 173] width 88 height 42
click at [1025, 127] on p "**********" at bounding box center [1047, 131] width 88 height 28
click at [997, 92] on div "** ******* * ******** * ******* * *** * *** * ******* * *** * *** * ******* * *…" at bounding box center [1034, 91] width 81 height 28
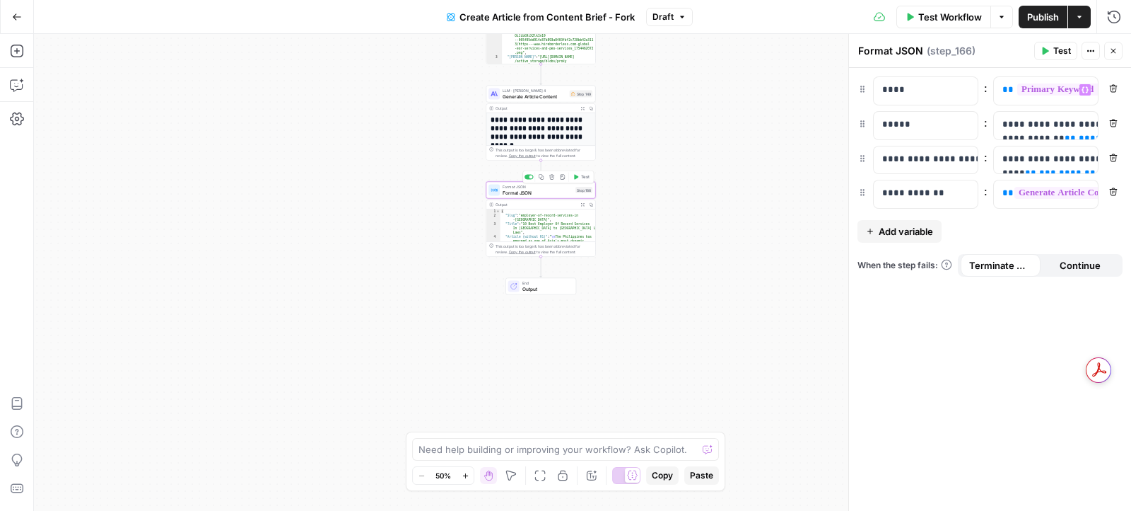
click at [558, 193] on span "Format JSON" at bounding box center [538, 192] width 70 height 7
click at [936, 87] on p "****" at bounding box center [926, 90] width 88 height 14
click at [923, 120] on p "*****" at bounding box center [926, 124] width 88 height 14
click at [903, 153] on p "**********" at bounding box center [926, 159] width 88 height 14
click at [933, 192] on p "**********" at bounding box center [926, 193] width 88 height 14
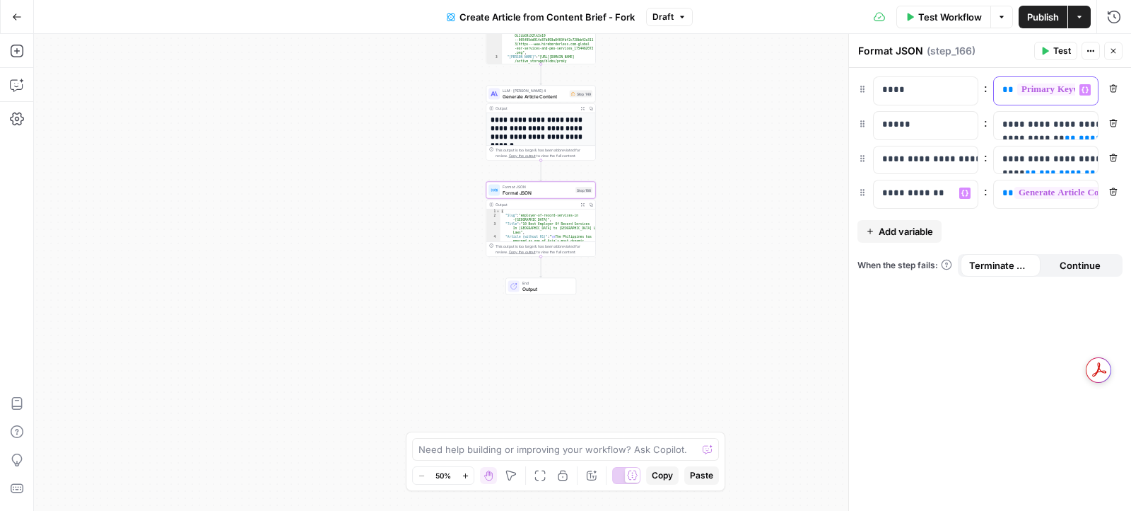
click at [999, 86] on div "** ******* * ******** * ******* * *** * *** * ******* * *** * *** * ******* * *…" at bounding box center [1034, 91] width 81 height 28
click at [1013, 123] on p "**********" at bounding box center [1047, 131] width 88 height 28
click at [962, 160] on icon "button" at bounding box center [965, 159] width 7 height 7
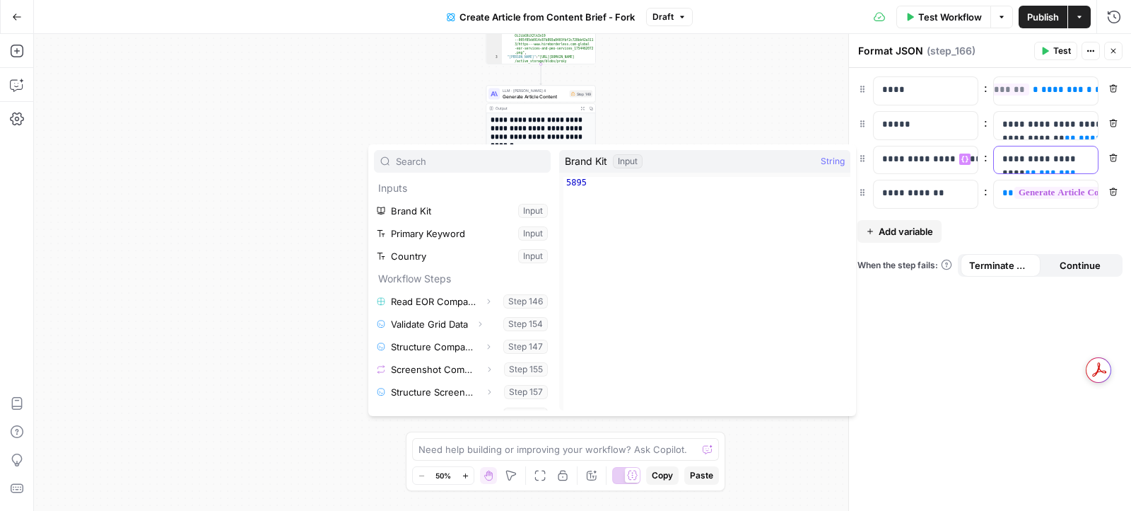
click at [1024, 157] on p "**********" at bounding box center [1047, 173] width 88 height 42
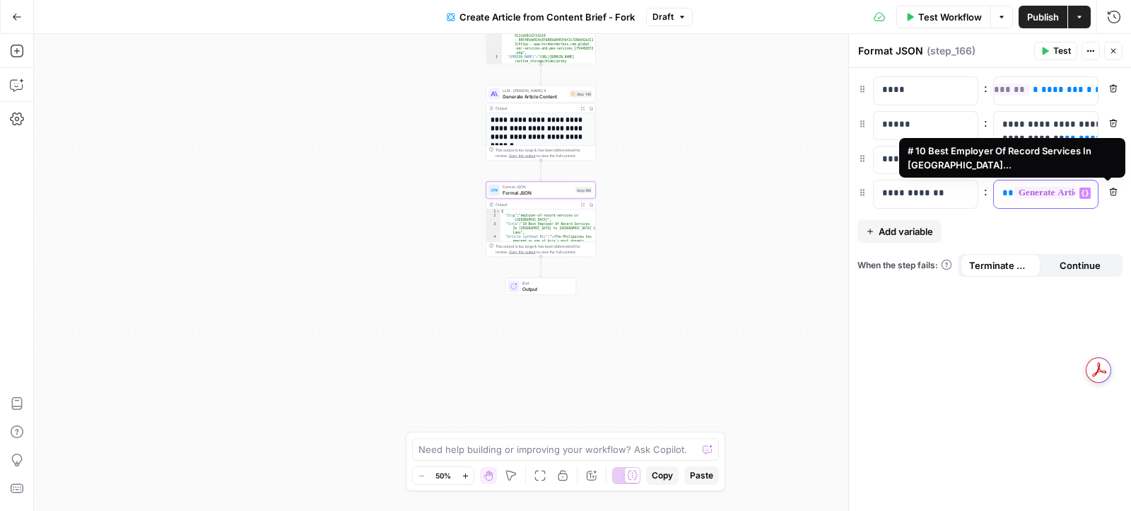
click at [1005, 189] on span "**" at bounding box center [1008, 192] width 11 height 9
